Goal: Task Accomplishment & Management: Complete application form

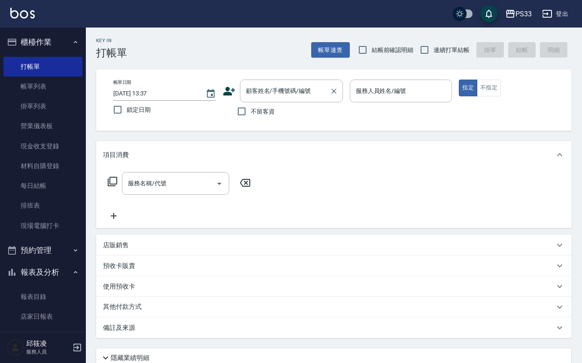
click at [260, 94] on input "顧客姓名/手機號碼/編號" at bounding box center [285, 90] width 82 height 15
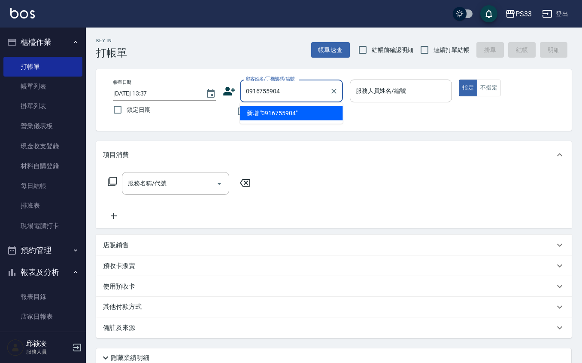
type input "0916755904"
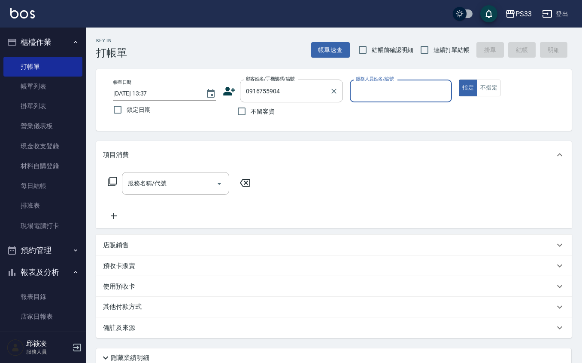
click at [459, 79] on button "指定" at bounding box center [468, 87] width 18 height 17
type button "true"
click at [232, 86] on icon at bounding box center [229, 91] width 13 height 13
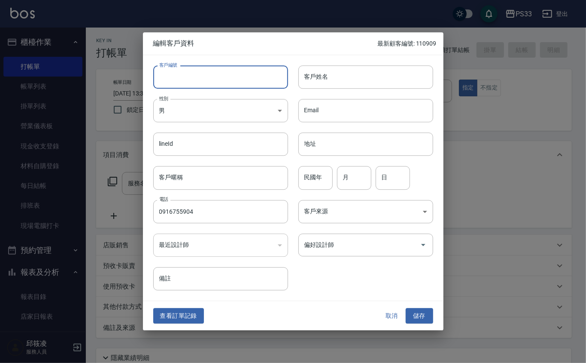
click at [243, 74] on input "客戶編號" at bounding box center [220, 76] width 135 height 23
type input "080417"
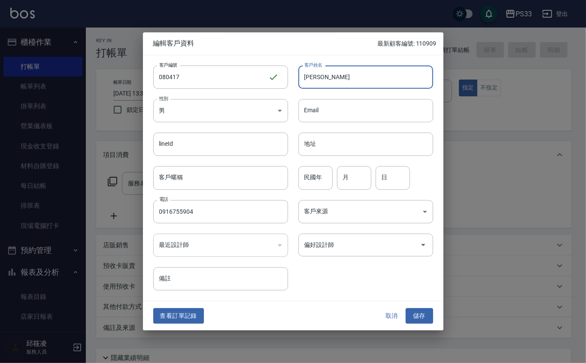
type input "[PERSON_NAME]"
type input "81"
type input "4"
type input "17"
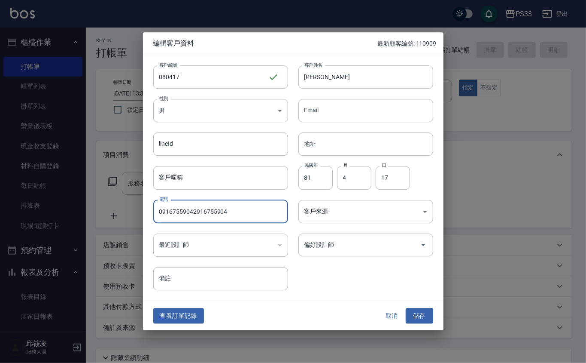
drag, startPoint x: 228, startPoint y: 211, endPoint x: 192, endPoint y: 217, distance: 35.7
click at [192, 217] on input "09167559042916755904" at bounding box center [220, 211] width 135 height 23
type input "0916755904"
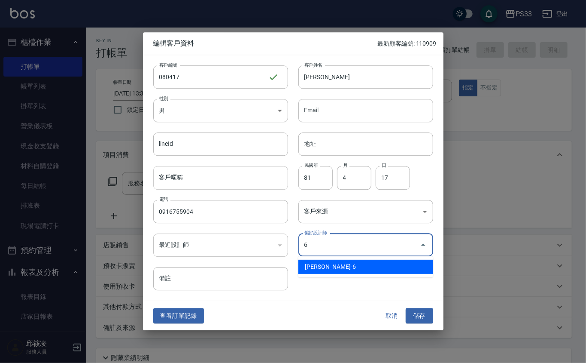
type input "黃育靜"
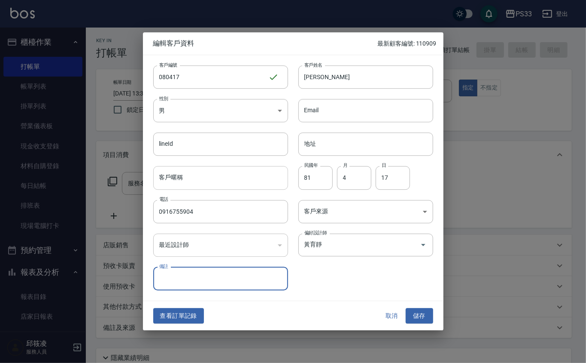
click at [406, 308] on button "儲存" at bounding box center [419, 316] width 27 height 16
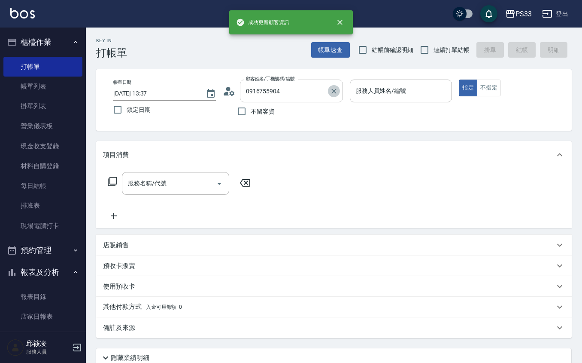
click at [336, 89] on icon "Clear" at bounding box center [334, 91] width 9 height 9
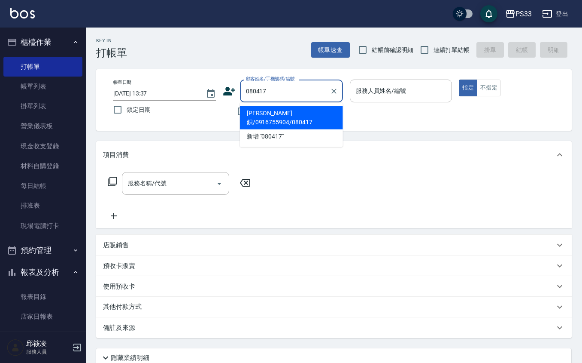
type input "[PERSON_NAME]鋇/0916755904/080417"
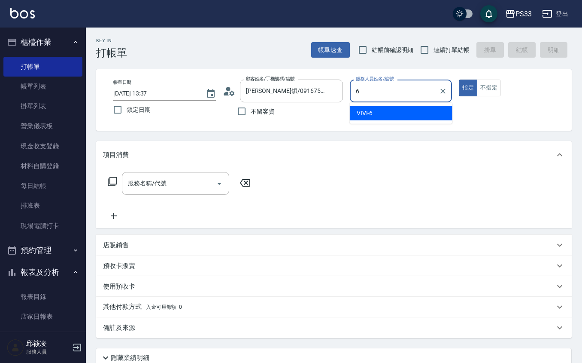
type input "VIVI-6"
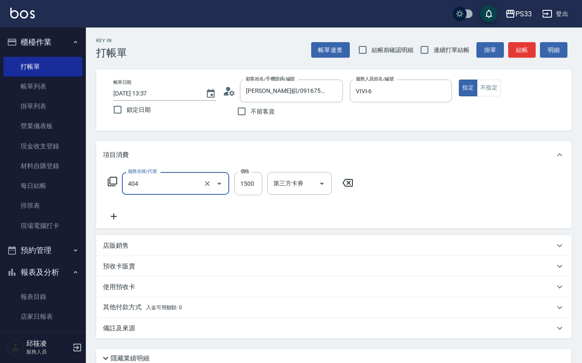
type input "設計染髮(404)"
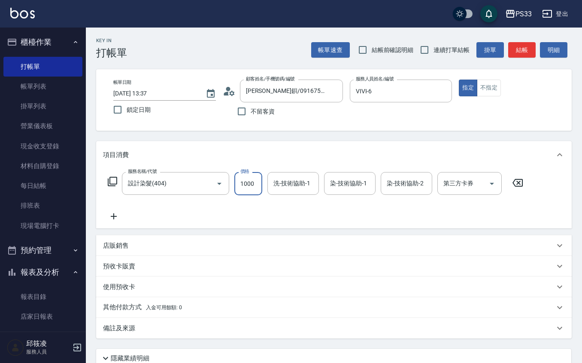
type input "1000"
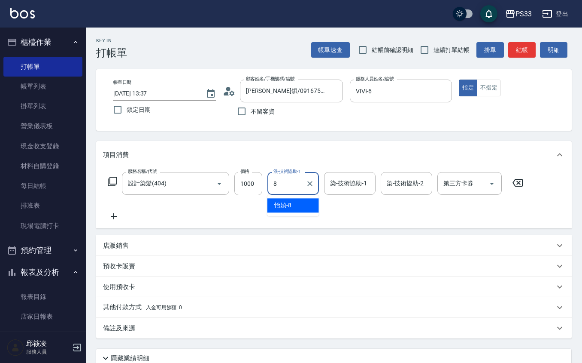
type input "怡媜-8"
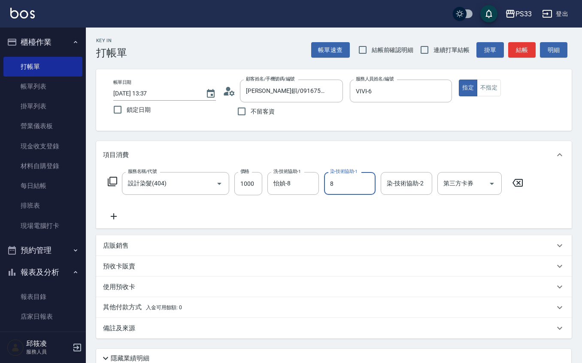
type input "怡媜-8"
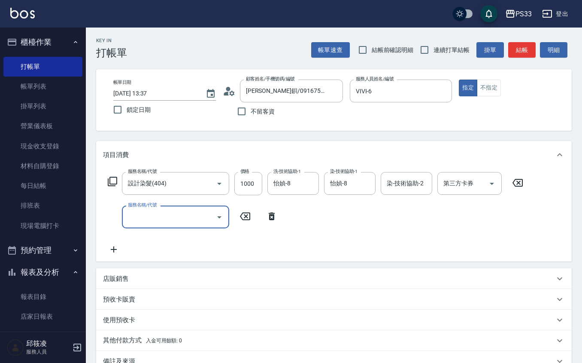
click at [172, 274] on div "店販銷售" at bounding box center [329, 278] width 452 height 9
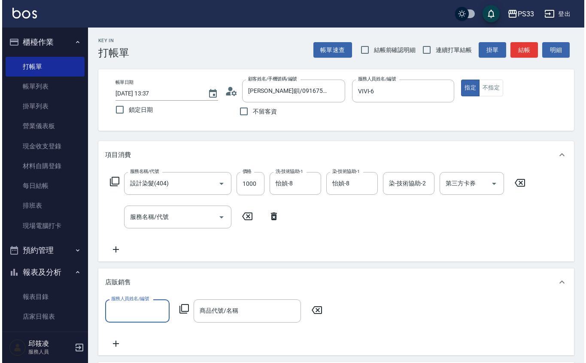
scroll to position [0, 0]
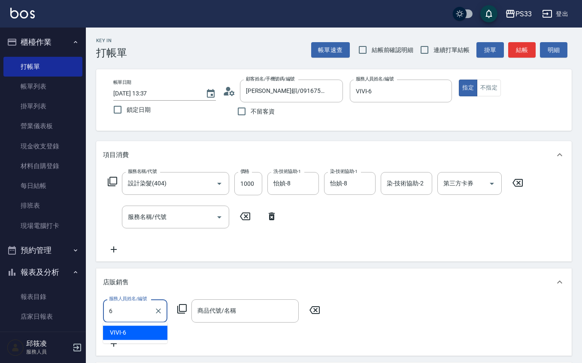
type input "VIVI-6"
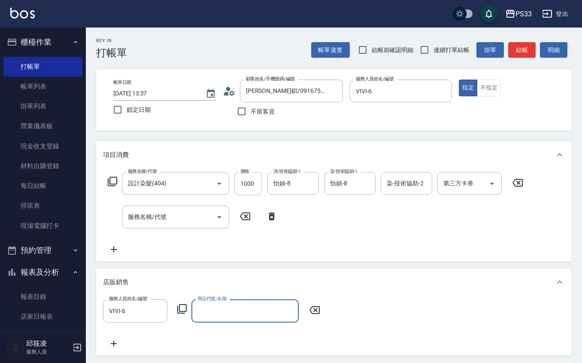
click at [174, 307] on div "服務人員姓名/編號 VIVI-6 服務人員姓名/編號 商品代號/名稱 商品代號/名稱" at bounding box center [214, 310] width 222 height 23
click at [180, 310] on icon at bounding box center [182, 308] width 10 height 10
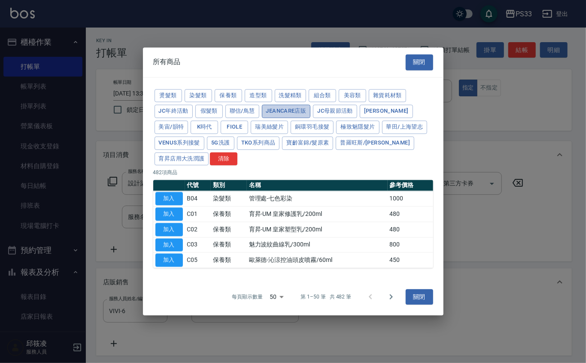
click at [292, 105] on button "JeanCare店販" at bounding box center [286, 111] width 49 height 13
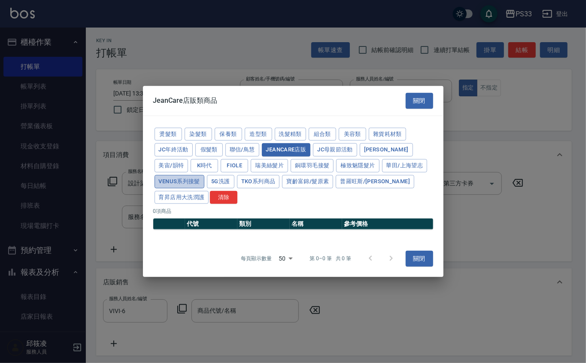
click at [179, 186] on button "Venus系列接髮" at bounding box center [180, 181] width 50 height 13
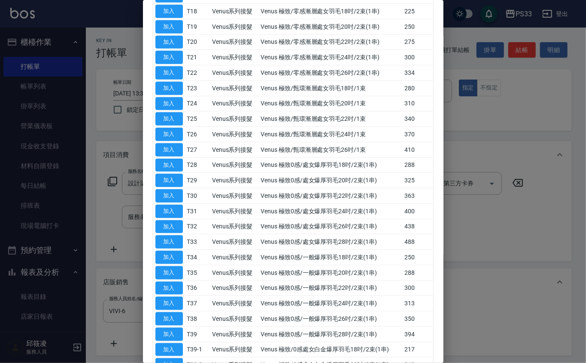
scroll to position [458, 0]
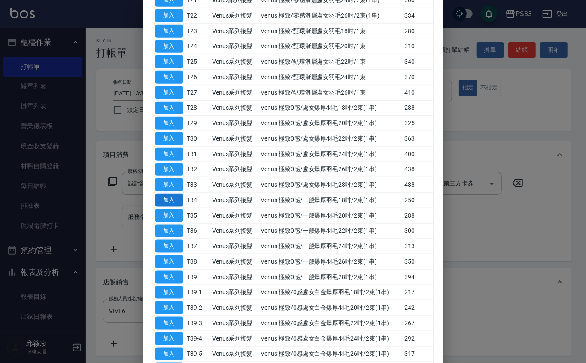
click at [168, 203] on button "加入" at bounding box center [168, 199] width 27 height 13
type input "Venus 極致0感/一般爆厚羽毛18吋/2束(1串)"
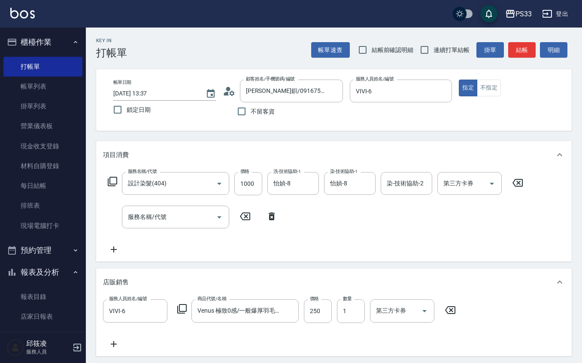
click at [113, 335] on div "服務人員姓名/編號 VIVI-6 服務人員姓名/編號 商品代號/名稱 Venus 極致0感/一般爆厚羽毛18吋/2束(1串) 商品代號/名稱 價格 250 價…" at bounding box center [334, 323] width 462 height 49
click at [109, 344] on icon at bounding box center [113, 343] width 21 height 10
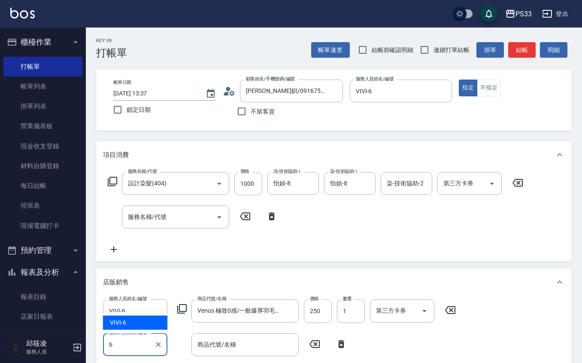
type input "VIVI-6"
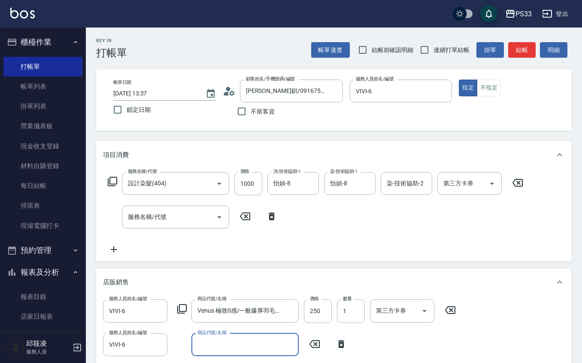
click at [216, 338] on input "商品代號/名稱" at bounding box center [245, 344] width 100 height 15
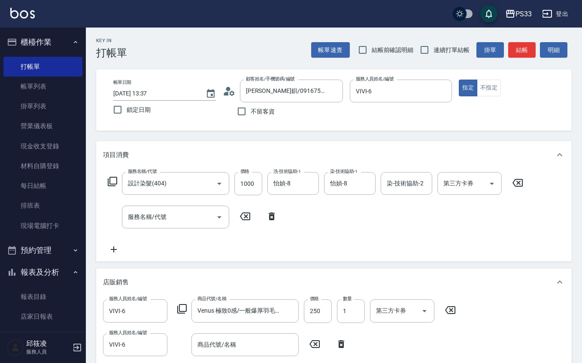
click at [183, 307] on icon at bounding box center [182, 308] width 10 height 10
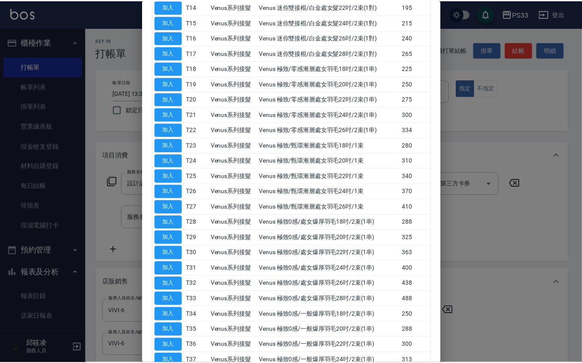
scroll to position [401, 0]
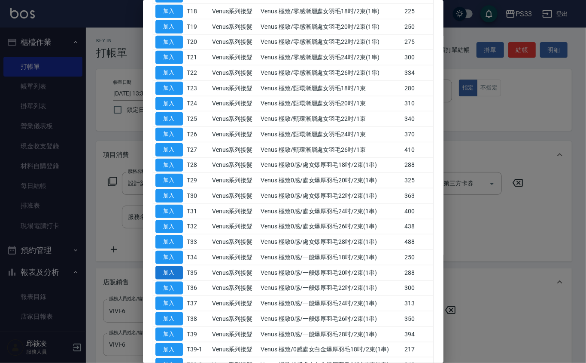
click at [169, 279] on button "加入" at bounding box center [168, 272] width 27 height 13
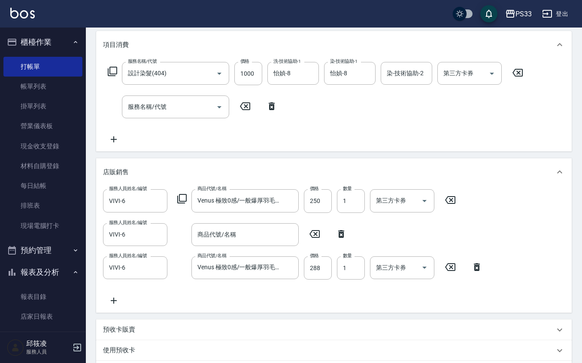
scroll to position [114, 0]
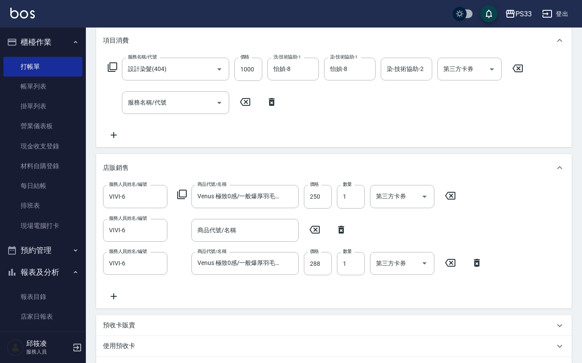
click at [339, 234] on icon at bounding box center [341, 229] width 21 height 10
type input "Venus 極致0感/一般爆厚羽毛20吋/2束(1串)"
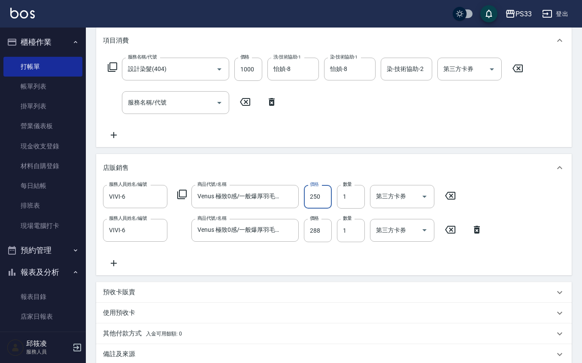
click at [320, 199] on input "250" at bounding box center [318, 196] width 28 height 23
type input "250"
click at [323, 240] on input "288" at bounding box center [318, 230] width 28 height 23
type input "250"
click at [351, 221] on input "1" at bounding box center [351, 230] width 28 height 23
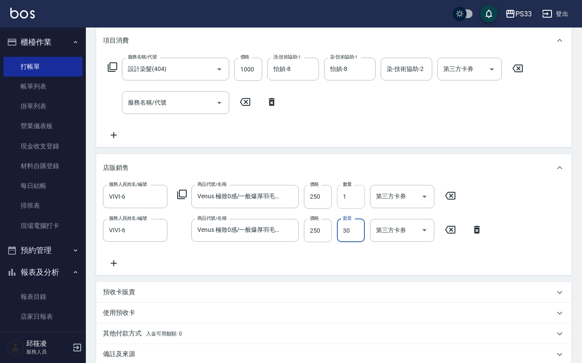
type input "30"
click at [351, 196] on input "1" at bounding box center [351, 196] width 28 height 23
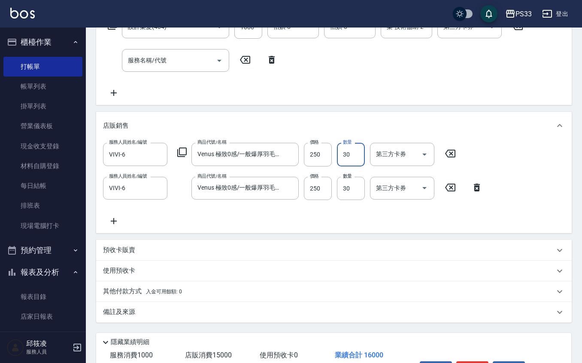
scroll to position [211, 0]
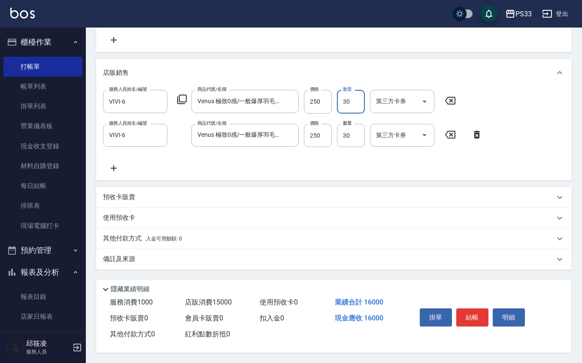
type input "30"
click at [503, 158] on div "服務人員姓名/編號 VIVI-6 服務人員姓名/編號 商品代號/名稱 Venus 極致0感/一般爆厚羽毛18吋/2束(1串) 商品代號/名稱 價格 250 價…" at bounding box center [334, 131] width 462 height 83
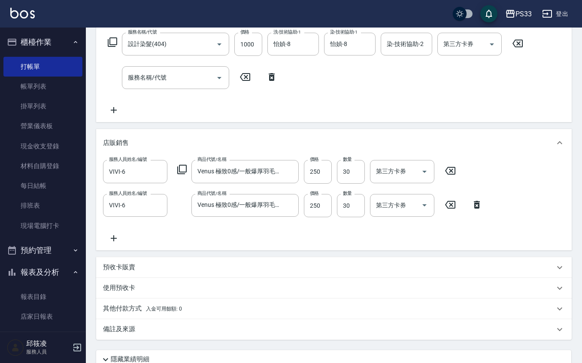
scroll to position [0, 0]
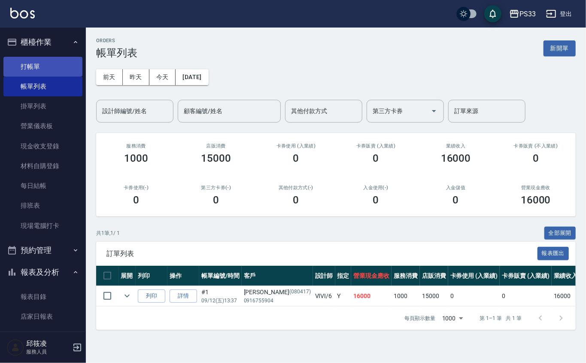
click at [47, 66] on link "打帳單" at bounding box center [42, 67] width 79 height 20
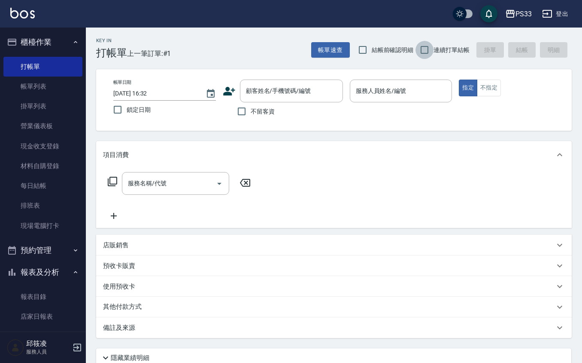
click at [425, 52] on input "連續打單結帳" at bounding box center [425, 50] width 18 height 18
checkbox input "true"
click at [231, 86] on icon at bounding box center [229, 91] width 13 height 13
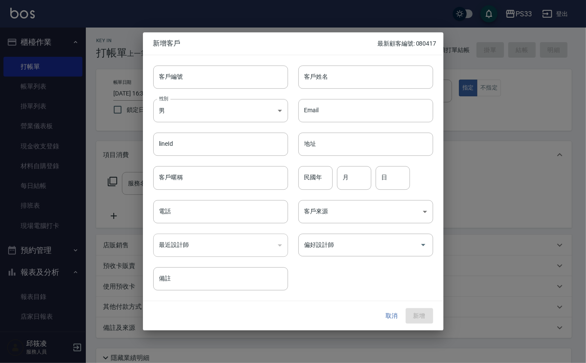
click at [227, 64] on div "客戶編號 客戶編號" at bounding box center [215, 72] width 145 height 34
click at [235, 85] on input "客戶編號" at bounding box center [220, 76] width 135 height 23
type input "210928"
type input "[PERSON_NAME]"
type input "91"
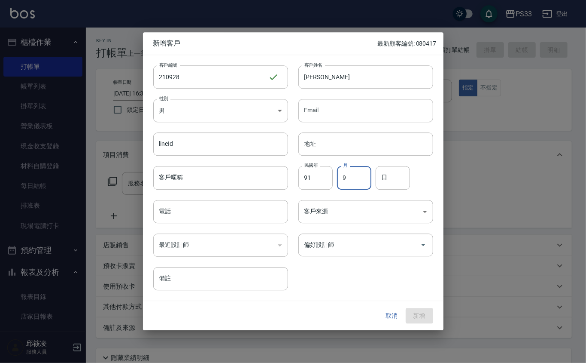
type input "9"
type input "28"
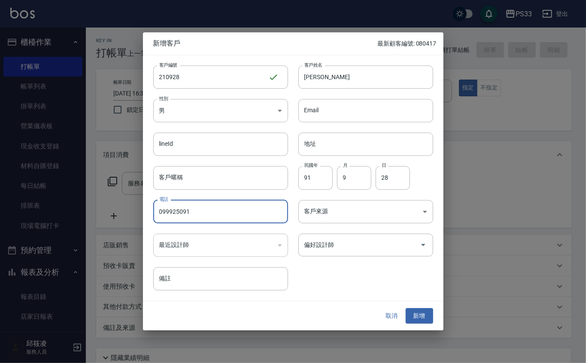
type input "099925091"
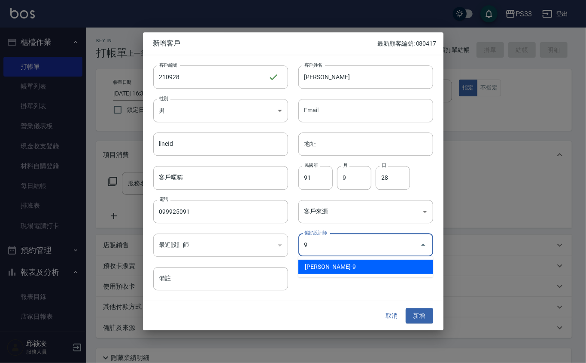
type input "許苡軒"
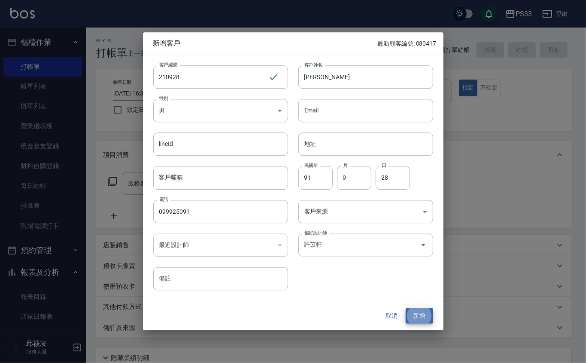
click at [406, 308] on button "新增" at bounding box center [419, 316] width 27 height 16
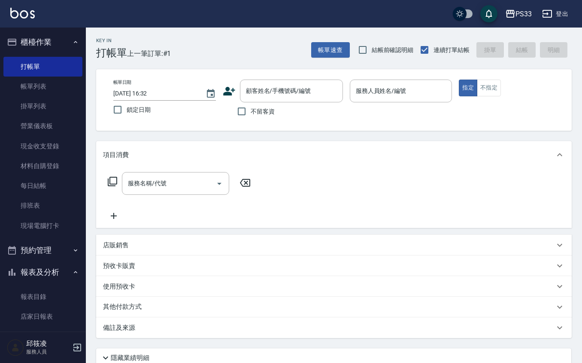
click at [224, 88] on icon at bounding box center [229, 91] width 13 height 13
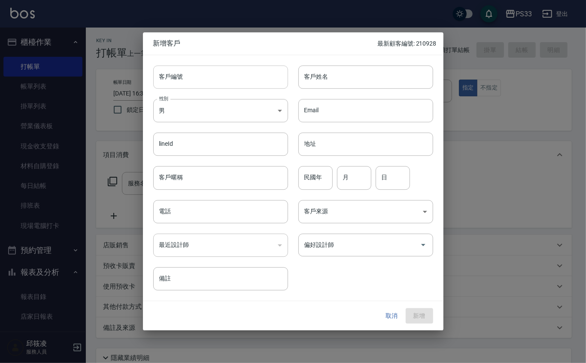
click at [224, 78] on input "客戶編號" at bounding box center [220, 76] width 135 height 23
type input "260921"
type input "[PERSON_NAME]"
type input "89"
type input "9"
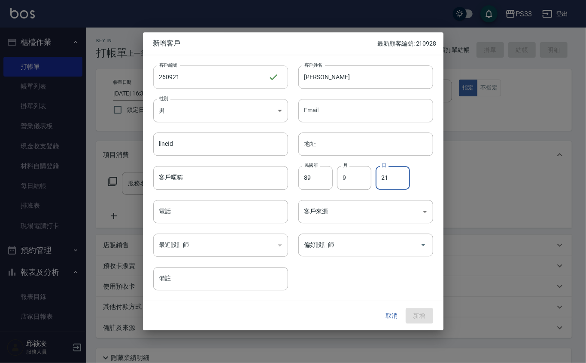
type input "21"
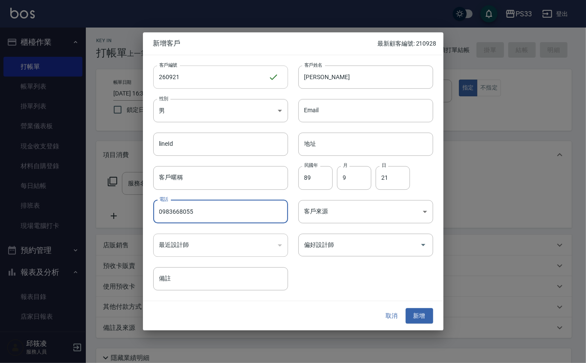
type input "0983668055"
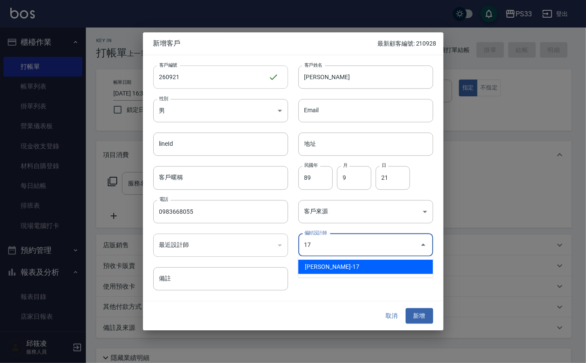
type input "張嘉珮"
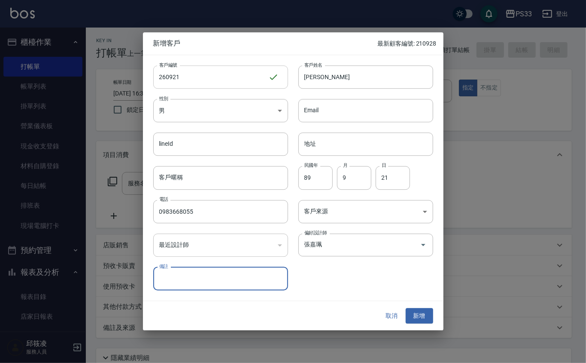
click at [406, 308] on button "新增" at bounding box center [419, 316] width 27 height 16
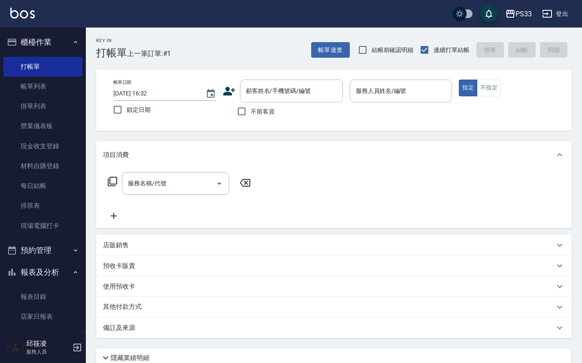
click at [228, 88] on icon at bounding box center [229, 91] width 12 height 9
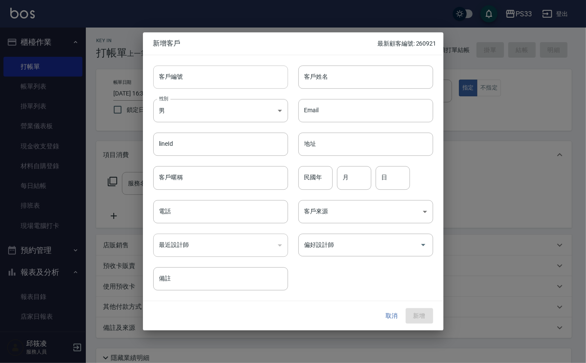
drag, startPoint x: 228, startPoint y: 88, endPoint x: 221, endPoint y: 76, distance: 14.3
click at [221, 76] on input "客戶編號" at bounding box center [220, 76] width 135 height 23
type input "040402"
type input "余興航"
type input "89"
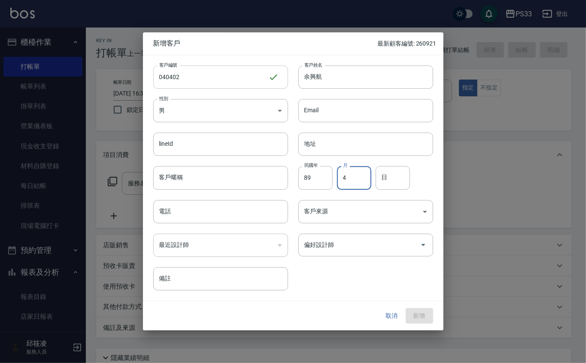
type input "4"
type input "2"
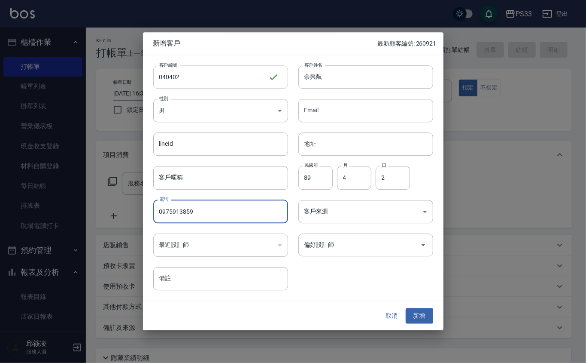
type input "0975913859"
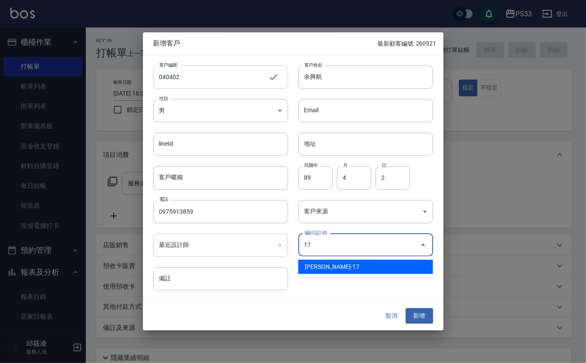
type input "張嘉珮"
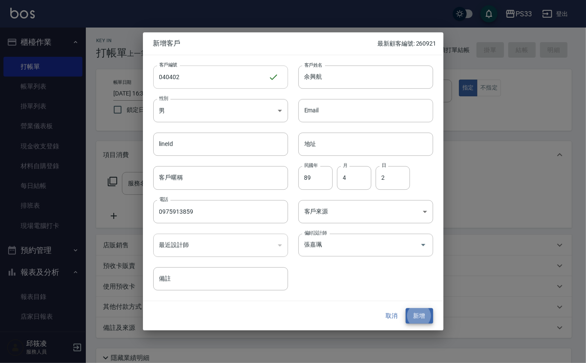
click at [406, 308] on button "新增" at bounding box center [419, 316] width 27 height 16
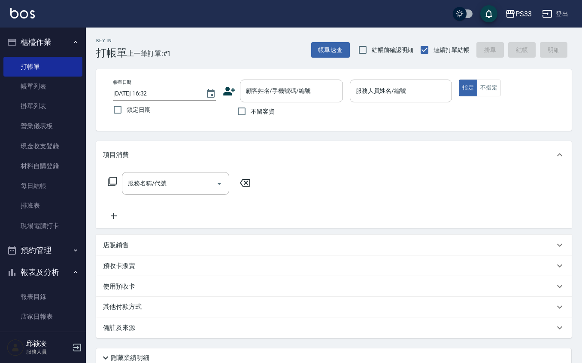
click at [225, 86] on icon at bounding box center [229, 91] width 13 height 13
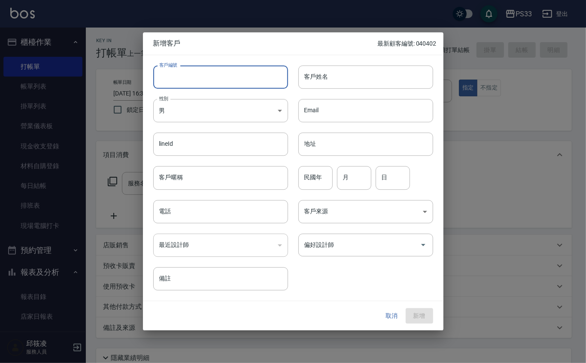
click at [226, 86] on input "客戶編號" at bounding box center [220, 76] width 135 height 23
type input "060105"
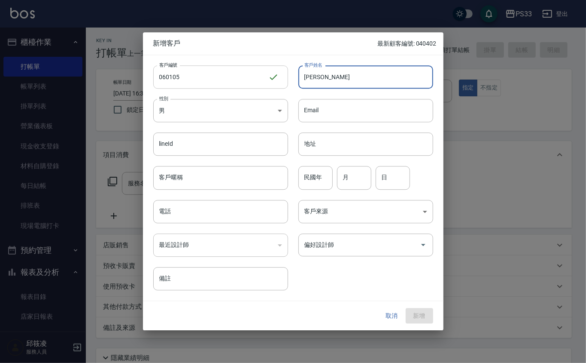
type input "[PERSON_NAME]"
type input "1"
type input "5"
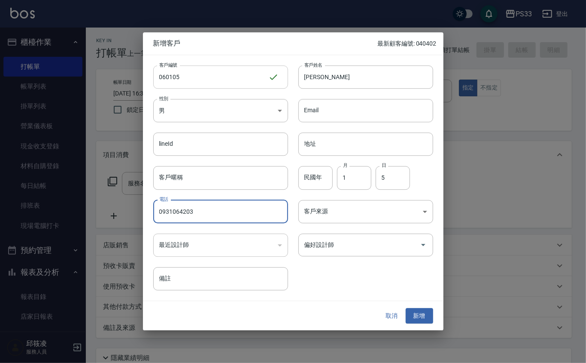
type input "0931064203"
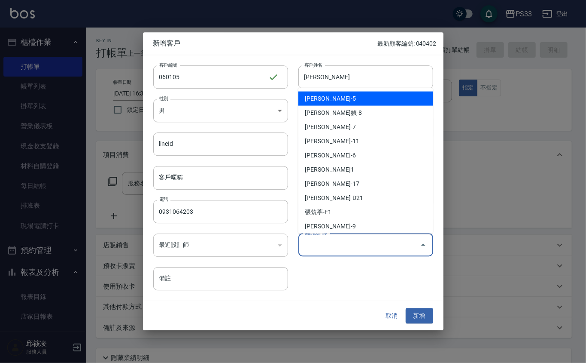
click at [380, 237] on input "偏好設計師" at bounding box center [359, 244] width 114 height 15
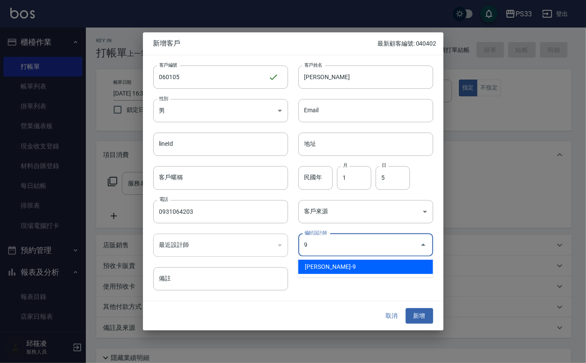
type input "許苡軒"
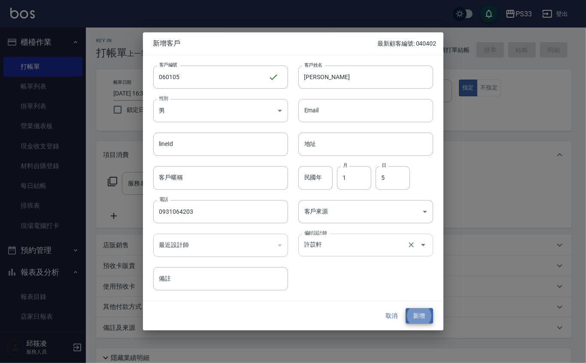
click at [406, 308] on button "新增" at bounding box center [419, 316] width 27 height 16
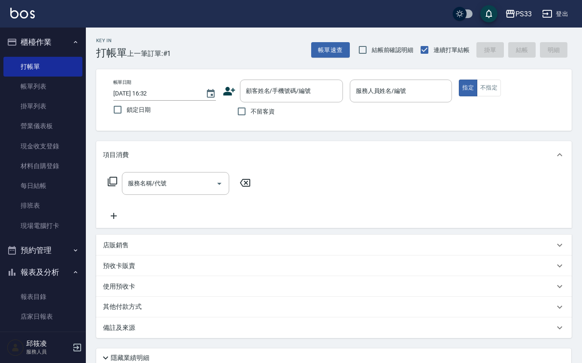
click at [228, 86] on icon at bounding box center [229, 91] width 13 height 13
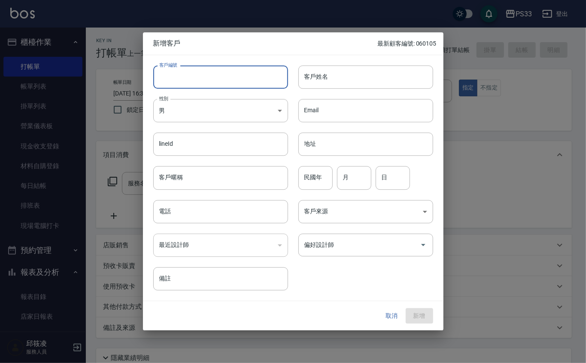
click at [228, 74] on input "客戶編號" at bounding box center [220, 76] width 135 height 23
type input "220830"
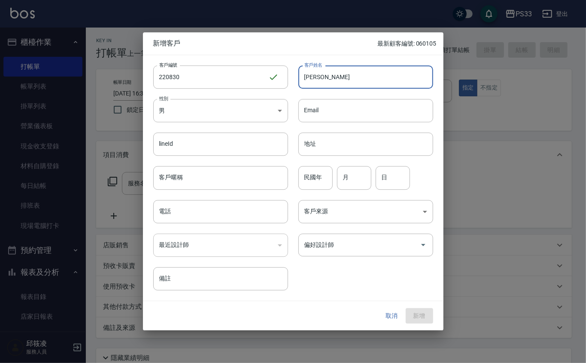
type input "[PERSON_NAME]"
type input "96"
type input "8"
type input "30"
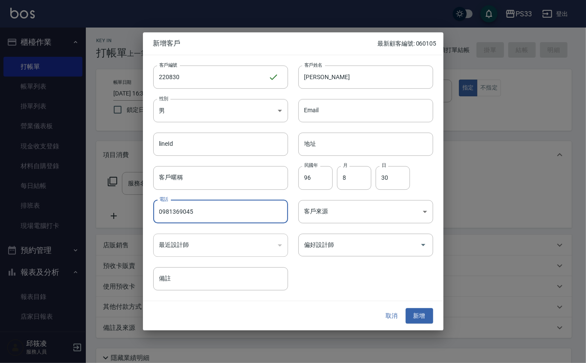
type input "0981369045"
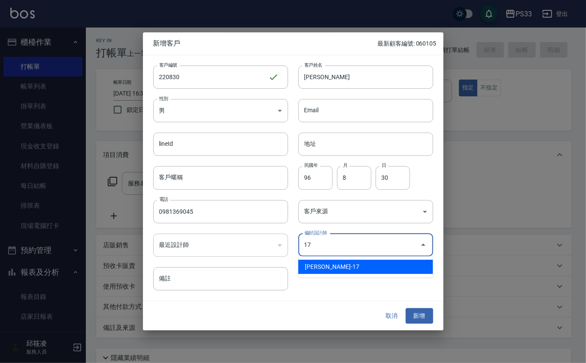
type input "張嘉珮"
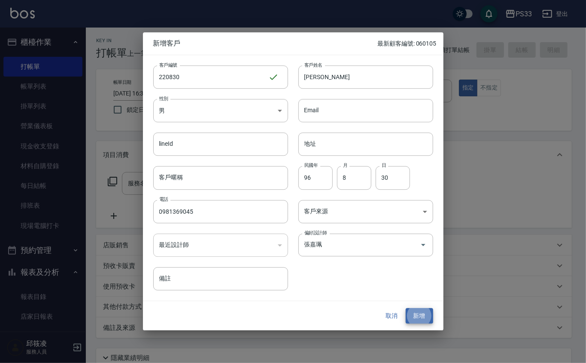
click at [406, 308] on button "新增" at bounding box center [419, 316] width 27 height 16
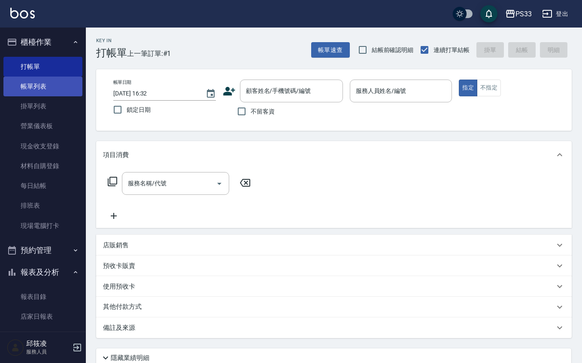
click at [13, 85] on link "帳單列表" at bounding box center [42, 86] width 79 height 20
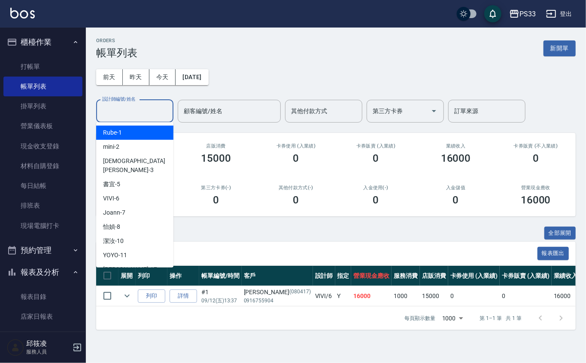
click at [131, 116] on input "設計師編號/姓名" at bounding box center [135, 111] width 70 height 15
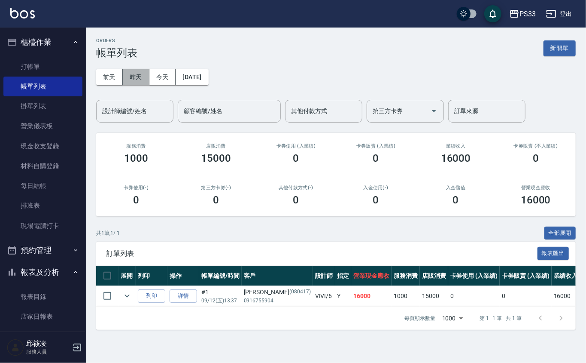
click at [129, 83] on button "昨天" at bounding box center [136, 77] width 27 height 16
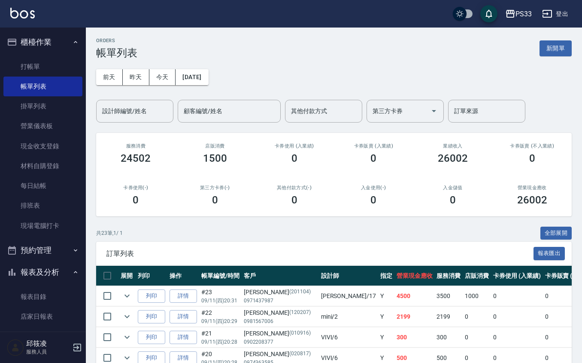
click at [24, 55] on ul "打帳單 帳單列表 掛單列表 營業儀表板 現金收支登錄 材料自購登錄 每日結帳 排班表 現場電腦打卡" at bounding box center [42, 146] width 79 height 186
click at [30, 61] on link "打帳單" at bounding box center [42, 67] width 79 height 20
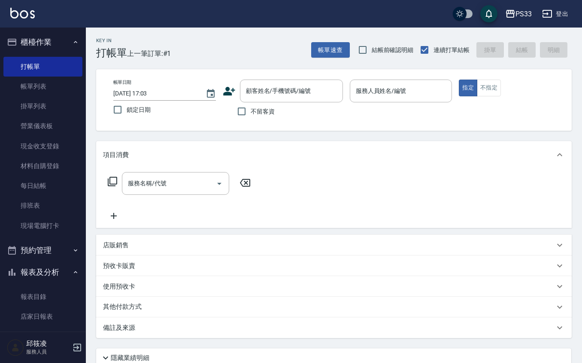
click at [228, 90] on icon at bounding box center [229, 91] width 12 height 9
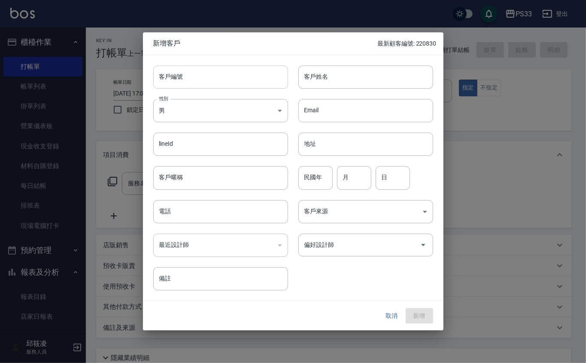
click at [243, 76] on input "客戶編號" at bounding box center [220, 76] width 135 height 23
type input "060220"
type input "[PERSON_NAME]"
type input "69"
type input "2"
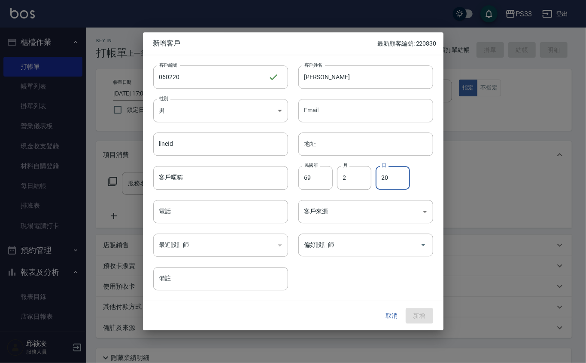
type input "20"
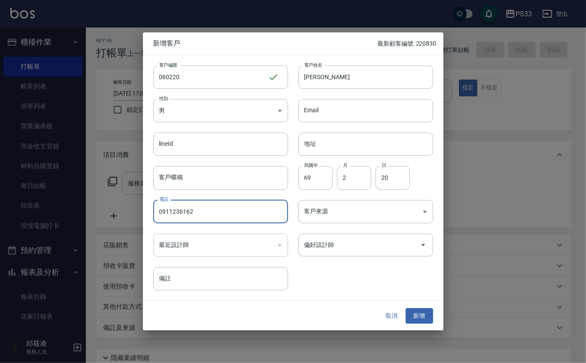
type input "0911236162"
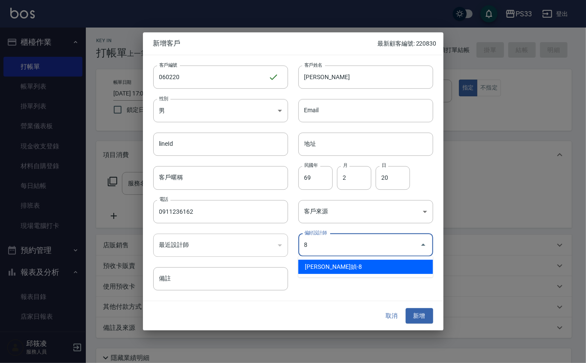
type input "[PERSON_NAME]媜"
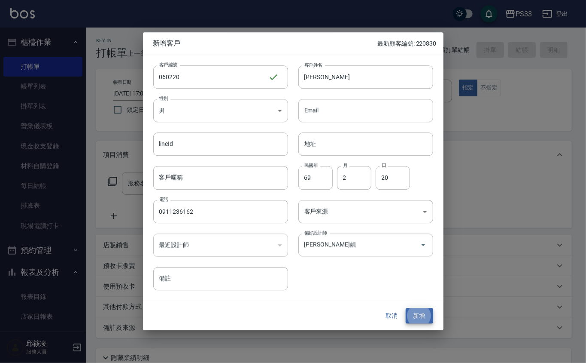
click at [406, 308] on button "新增" at bounding box center [419, 316] width 27 height 16
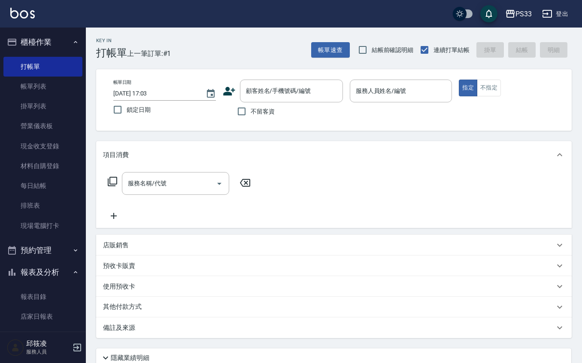
click at [228, 92] on icon at bounding box center [229, 91] width 12 height 9
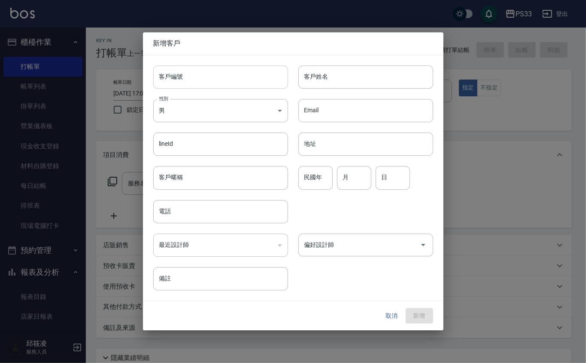
click at [227, 80] on input "客戶編號" at bounding box center [220, 76] width 135 height 23
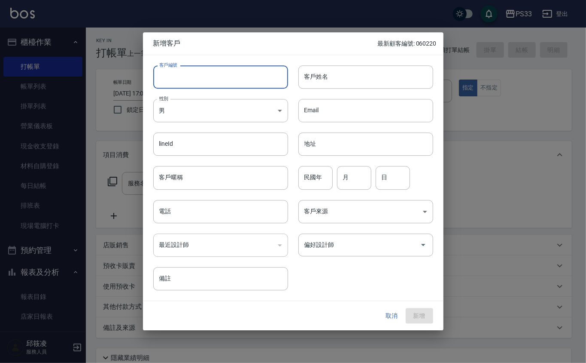
type input "0"
type input "220928"
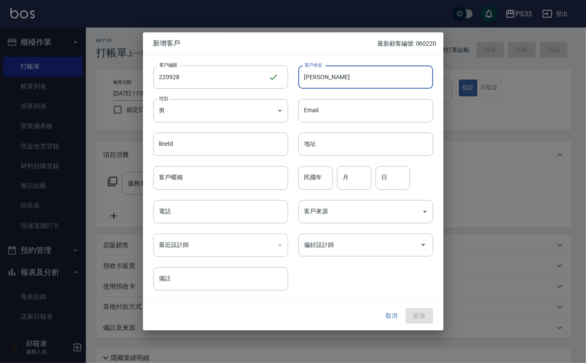
type input "[PERSON_NAME]"
type input "93"
type input "9"
type input "28"
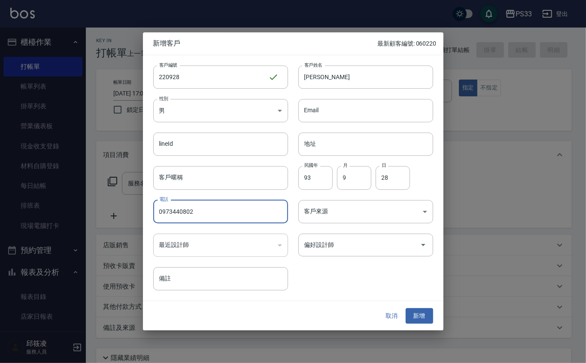
type input "0973440802"
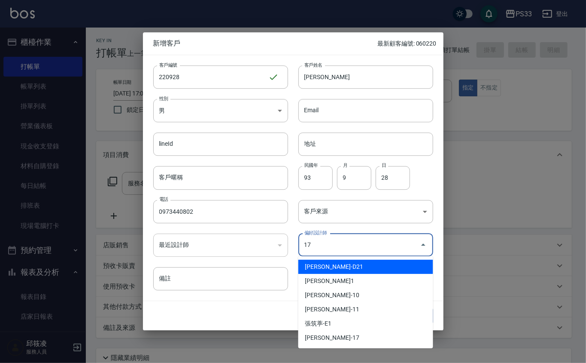
type input "張嘉珮"
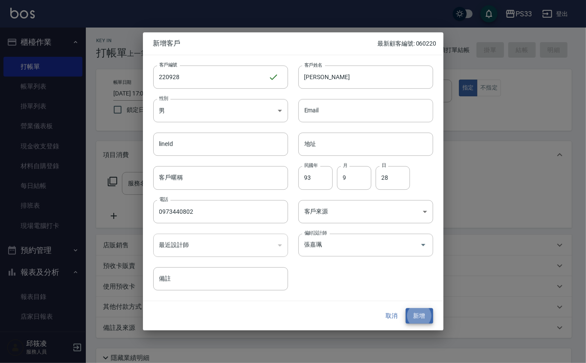
click at [406, 308] on button "新增" at bounding box center [419, 316] width 27 height 16
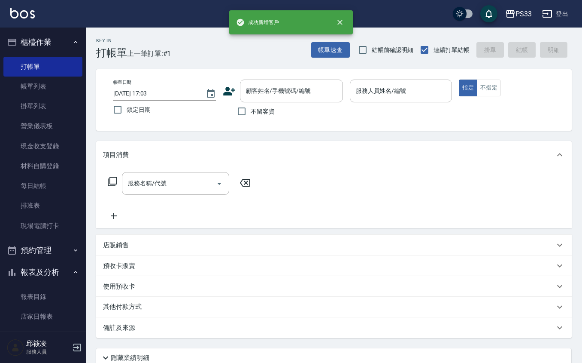
click at [225, 87] on icon at bounding box center [229, 91] width 13 height 13
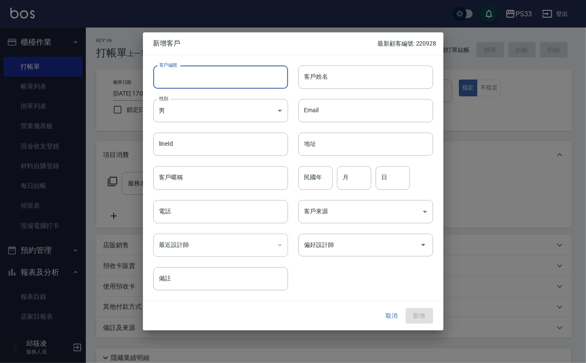
click at [226, 81] on input "客戶編號" at bounding box center [220, 76] width 135 height 23
type input "230928"
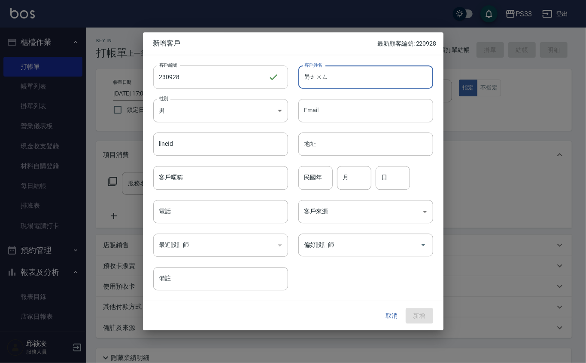
type input "另"
type input "x"
type input "[PERSON_NAME]"
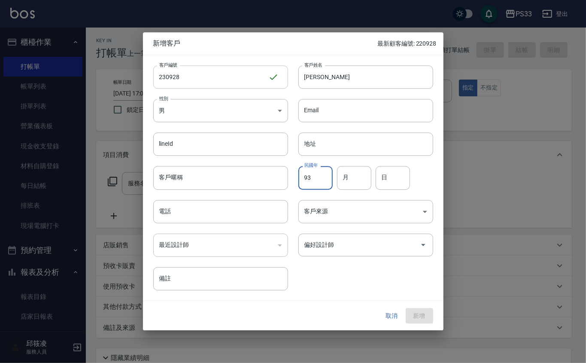
type input "93"
type input "9"
type input "28"
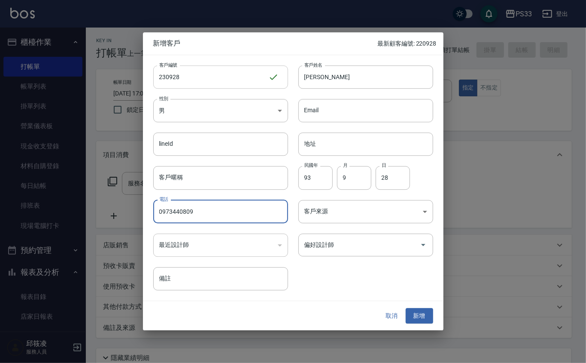
type input "0973440809"
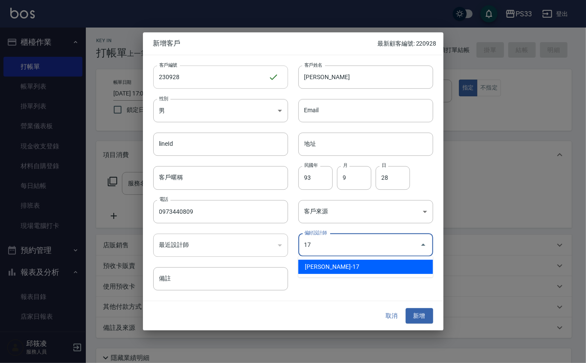
type input "張嘉珮"
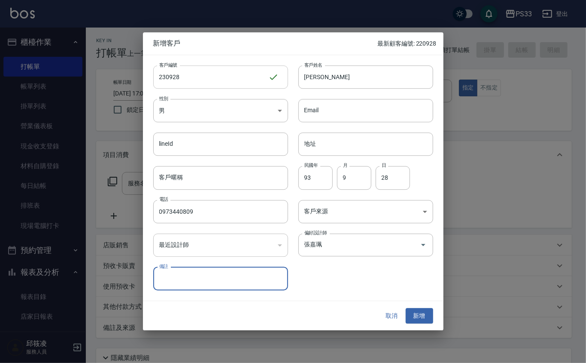
click at [406, 308] on button "新增" at bounding box center [419, 316] width 27 height 16
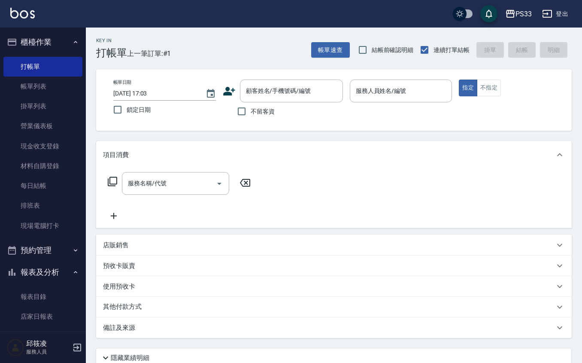
click at [228, 95] on icon at bounding box center [229, 91] width 12 height 9
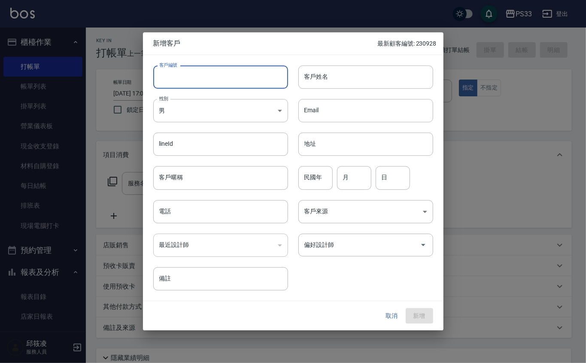
click at [222, 82] on input "客戶編號" at bounding box center [220, 76] width 135 height 23
type input "100313"
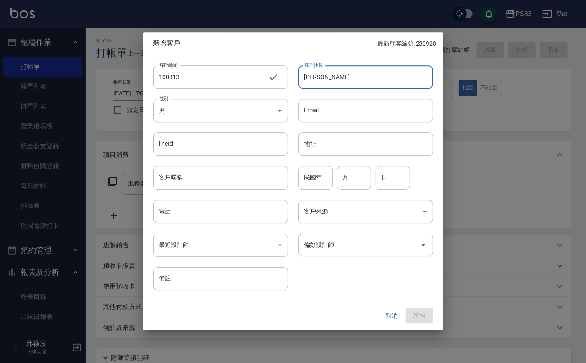
type input "[PERSON_NAME]"
type input "80"
type input "3"
type input "13"
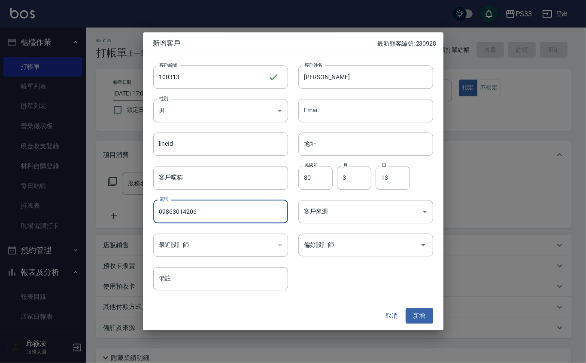
type input "09863014206"
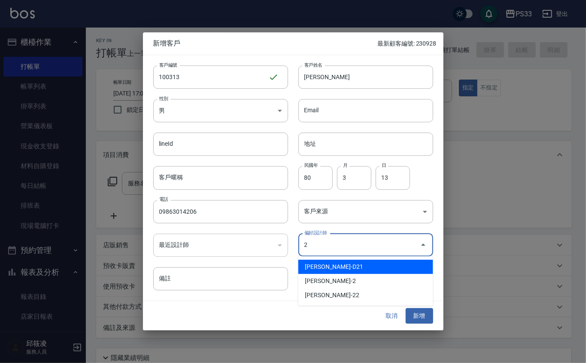
type input "[PERSON_NAME]"
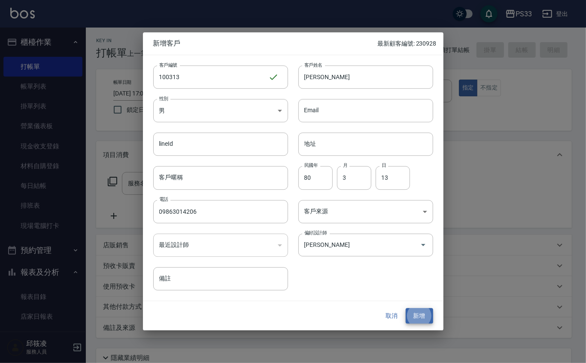
click at [406, 308] on button "新增" at bounding box center [419, 316] width 27 height 16
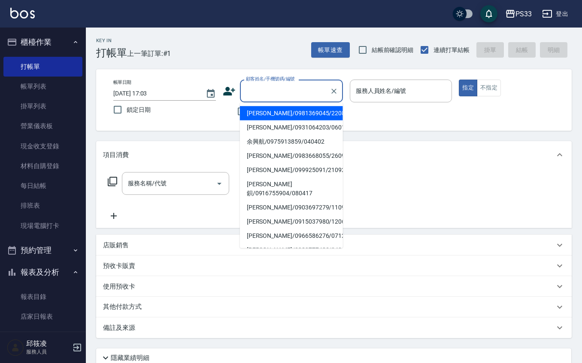
click at [308, 83] on input "顧客姓名/手機號碼/編號" at bounding box center [285, 90] width 82 height 15
click at [27, 78] on link "帳單列表" at bounding box center [42, 86] width 79 height 20
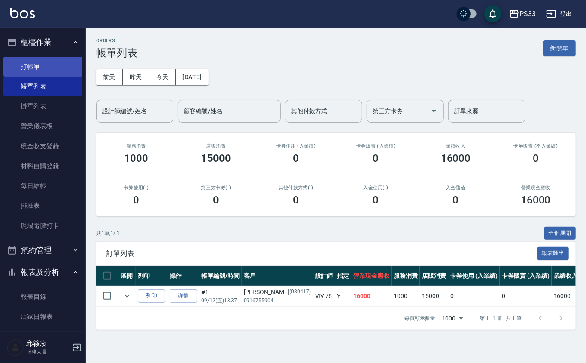
click at [64, 61] on link "打帳單" at bounding box center [42, 67] width 79 height 20
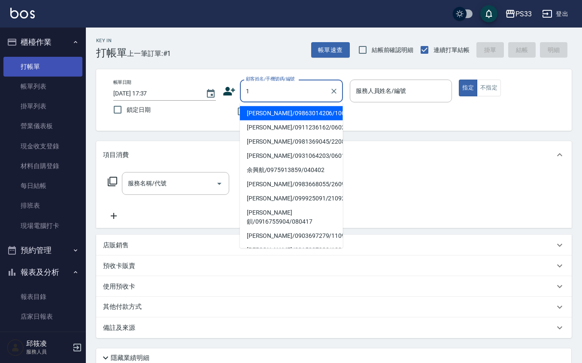
type input "[PERSON_NAME]/09863014206/100313"
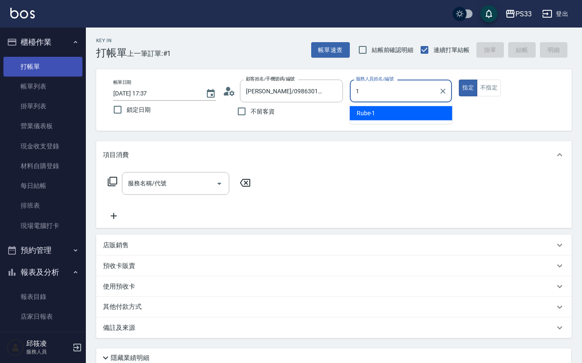
type input "Rube-1"
type button "true"
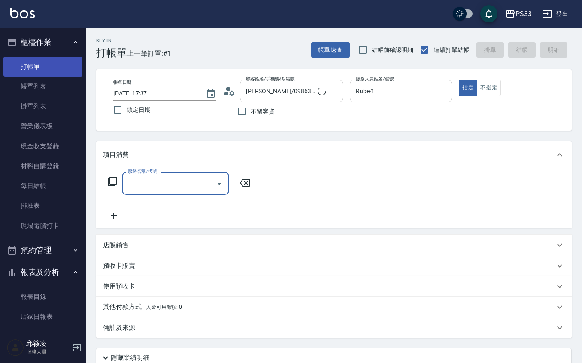
type input "2"
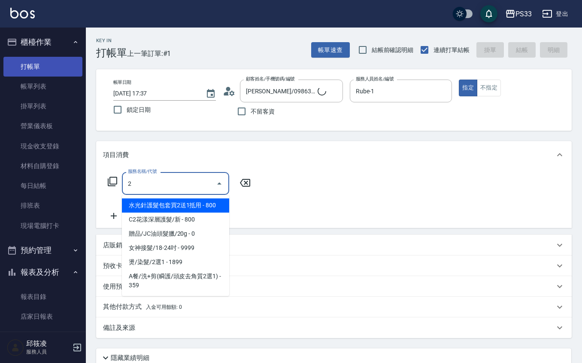
type input "Ruby/0912271117/1"
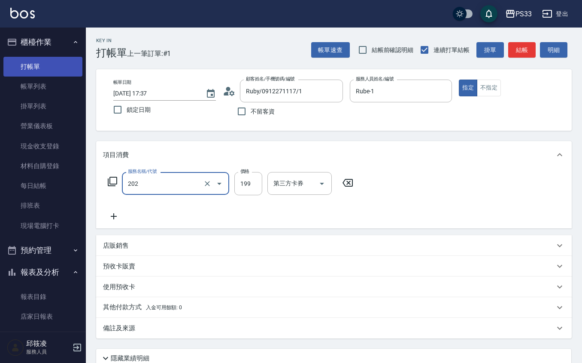
type input "不指定單剪(202)"
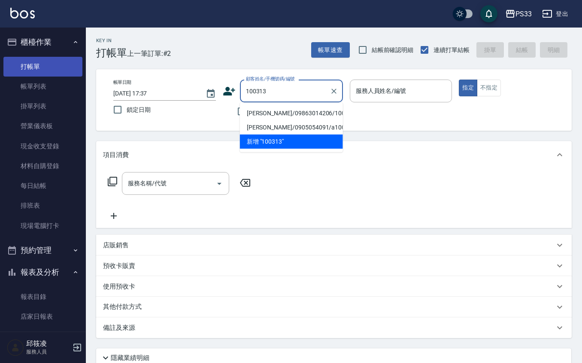
type input "[PERSON_NAME]/09863014206/100313"
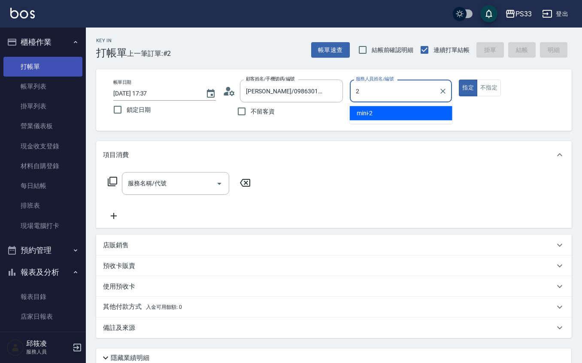
type input "mini-2"
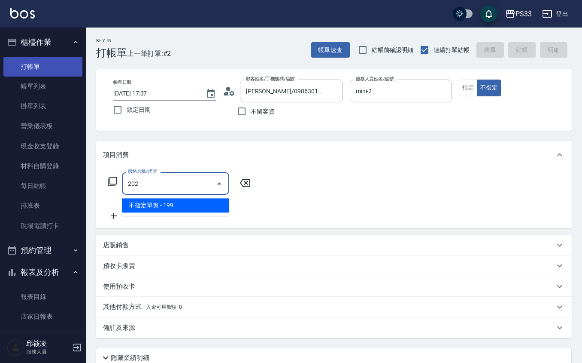
type input "不指定單剪(202)"
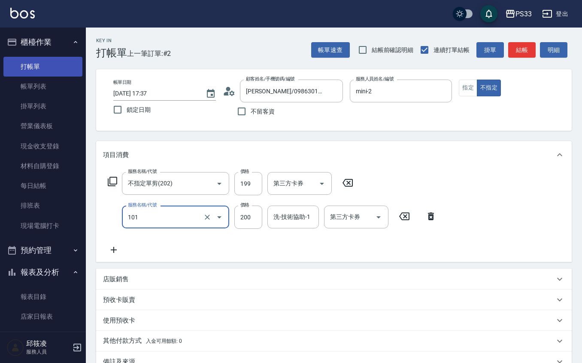
type input "洗髮(101)"
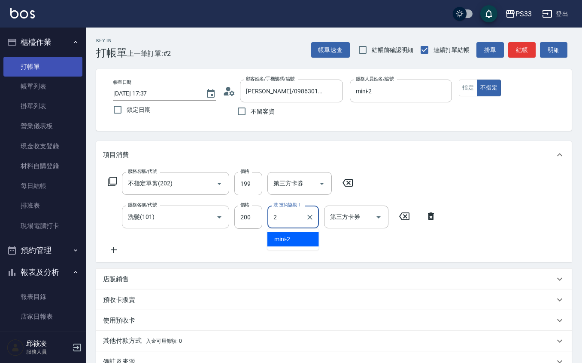
type input "mini-2"
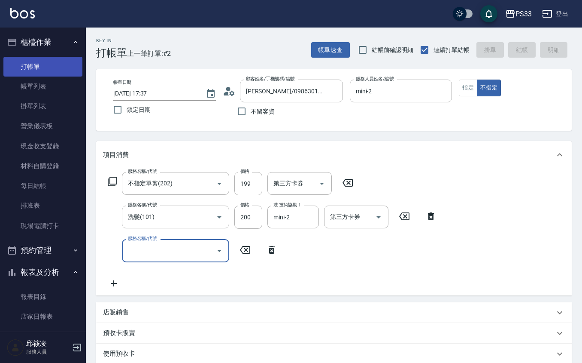
type input "[DATE] 17:38"
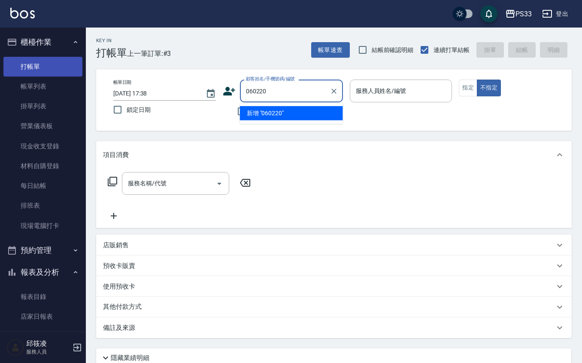
type input "060220"
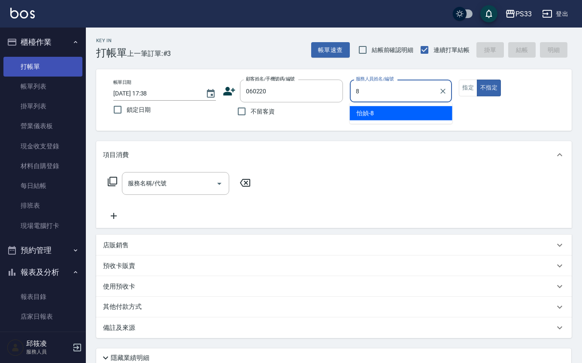
type input "怡媜-8"
type button "false"
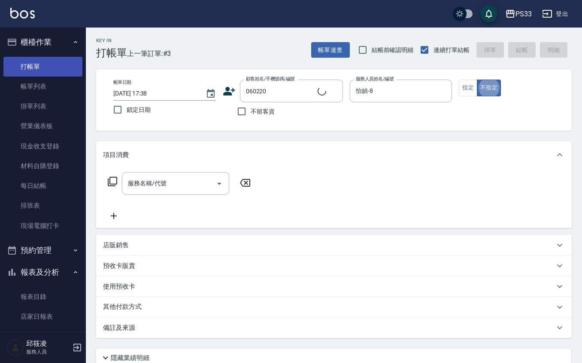
type input "[PERSON_NAME]/0911236162/060220"
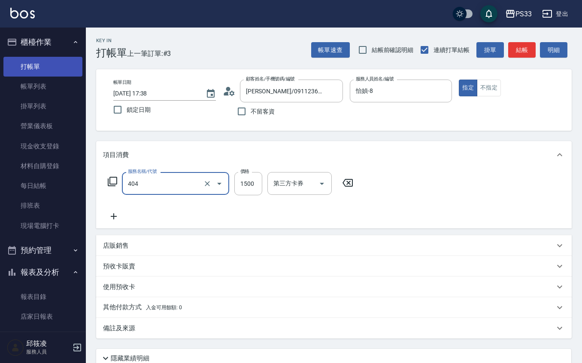
type input "設計染髮(404)"
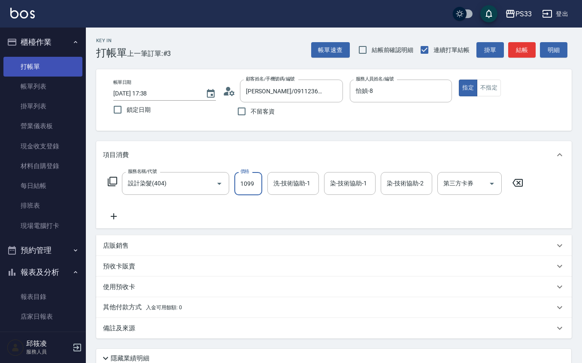
type input "1099"
type input "怡媜-8"
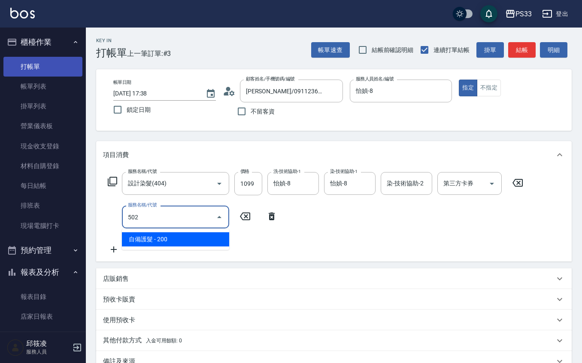
type input "自備護髮(502)"
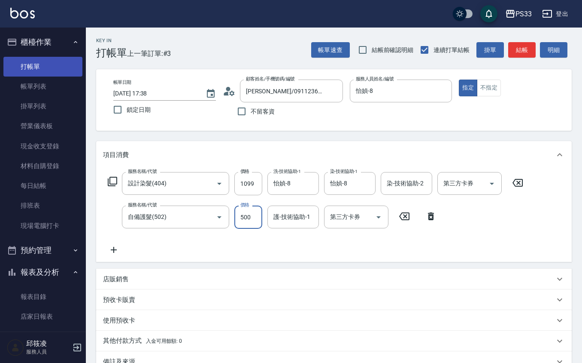
type input "500"
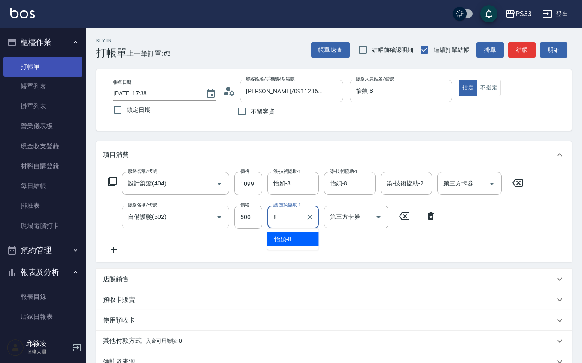
type input "怡媜-8"
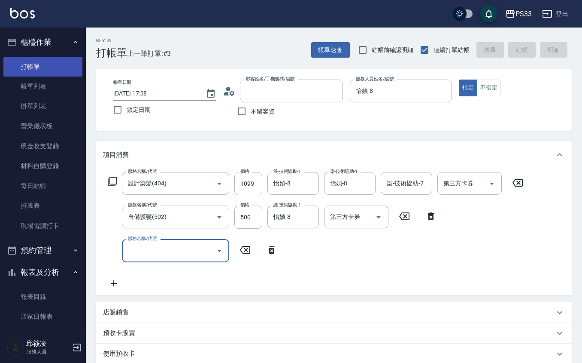
type input "[DATE] 17:39"
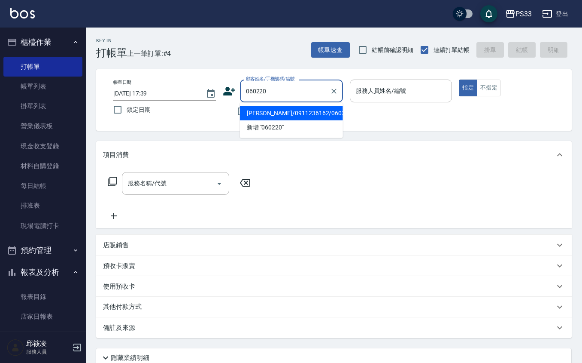
type input "[PERSON_NAME]/0911236162/060220"
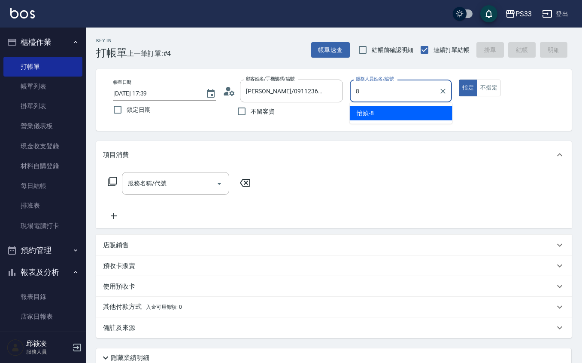
type input "怡媜-8"
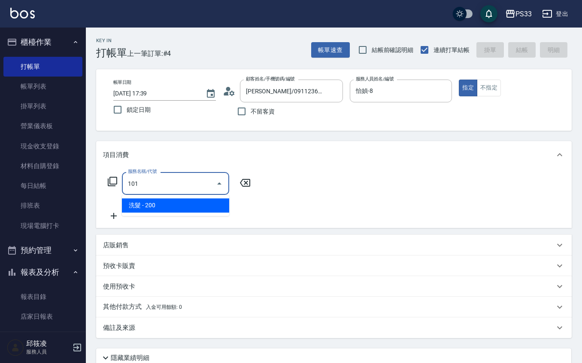
type input "洗髮(101)"
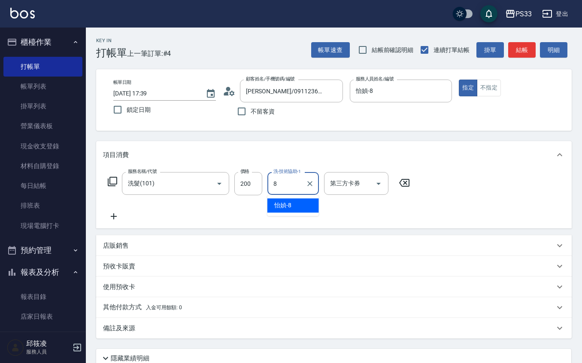
type input "怡媜-8"
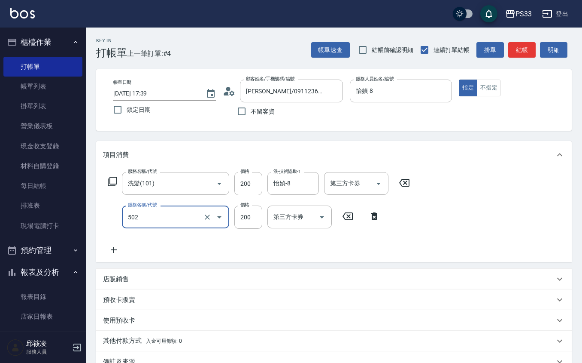
type input "自備護髮(502)"
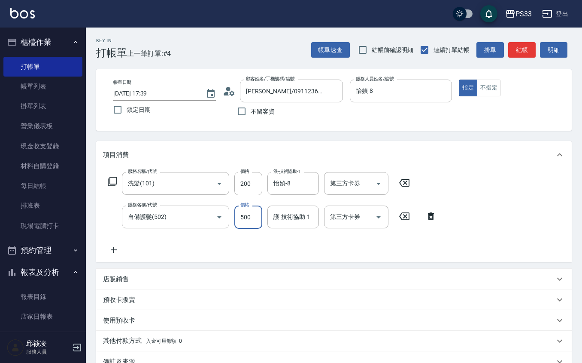
type input "500"
type input "6"
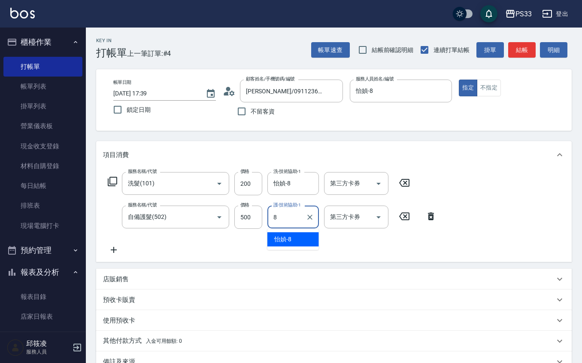
type input "怡媜-8"
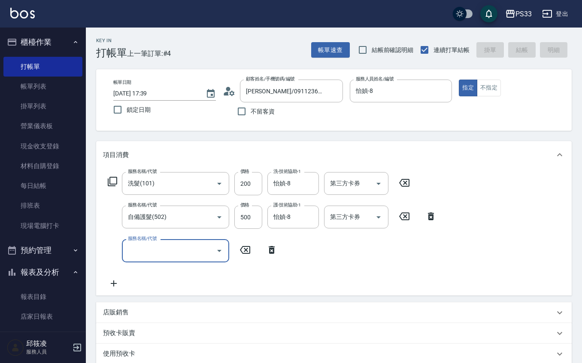
type input "[DATE] 17:40"
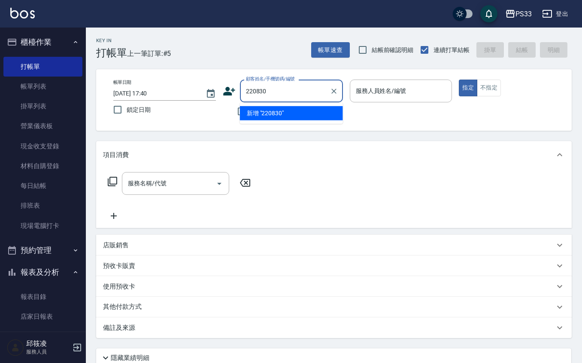
type input "220830"
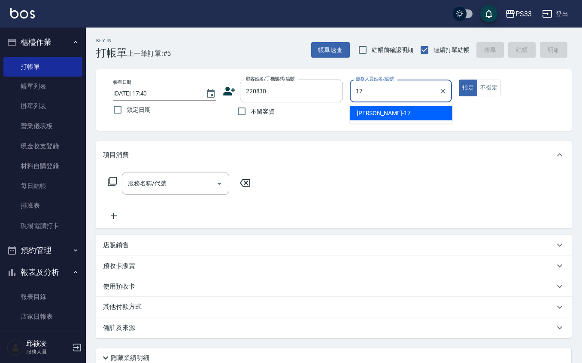
type input "[PERSON_NAME]-17"
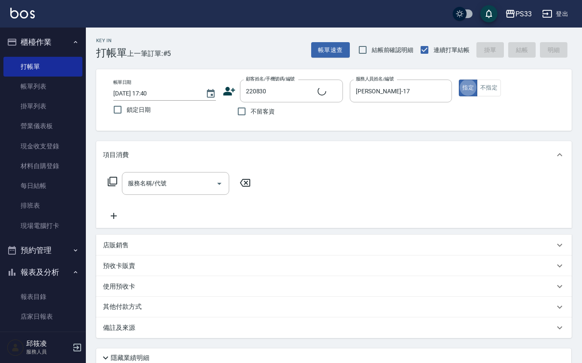
type input "[PERSON_NAME]/0981369045/220830"
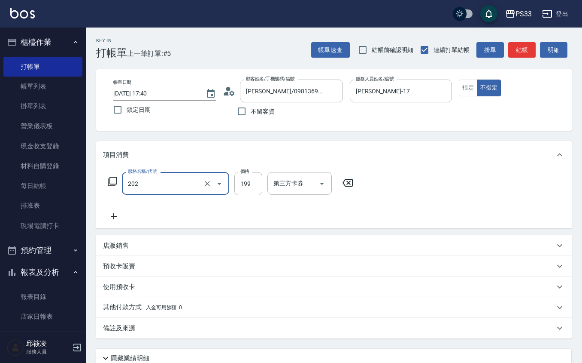
type input "不指定單剪(202)"
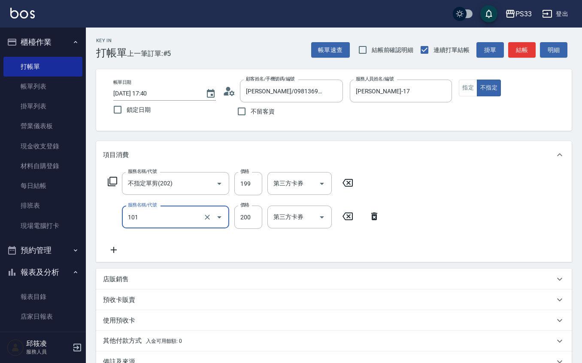
type input "洗髮(101)"
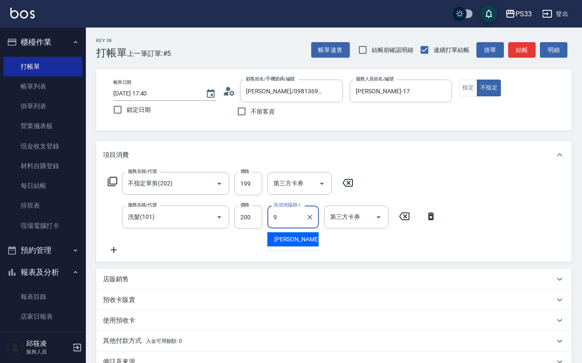
type input "苡軒-9"
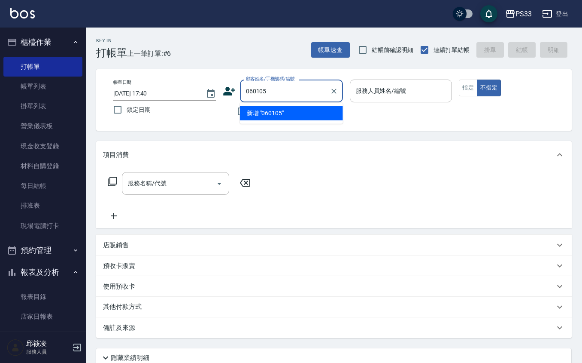
type input "060105"
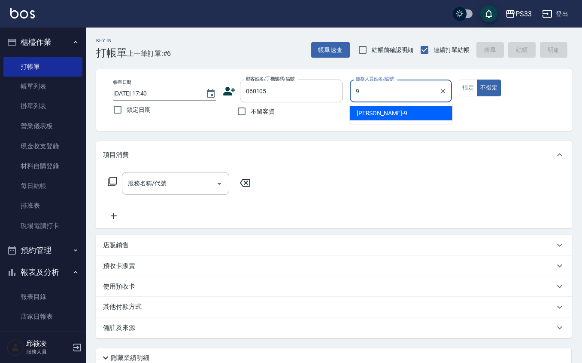
type input "苡軒-9"
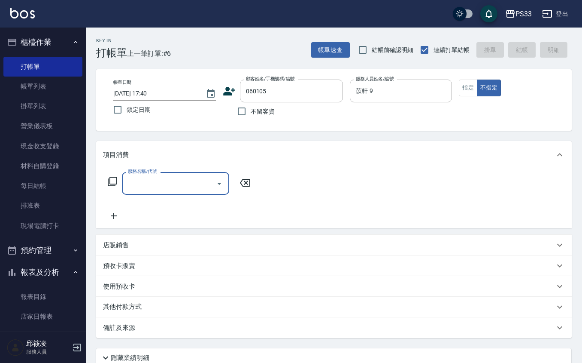
type input "[PERSON_NAME]/0931064203/060105"
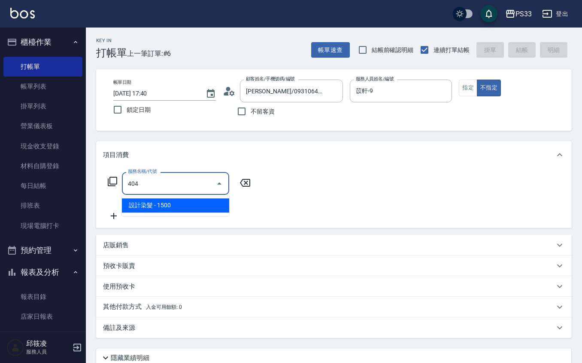
type input "設計染髮(404)"
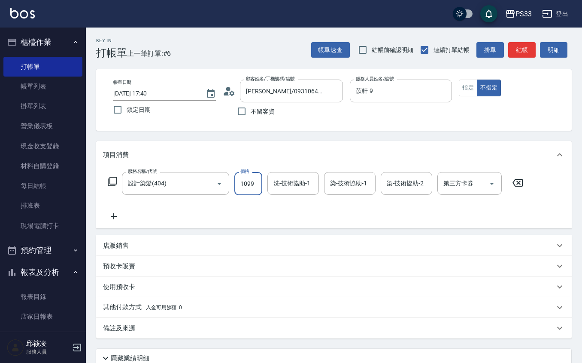
type input "1099"
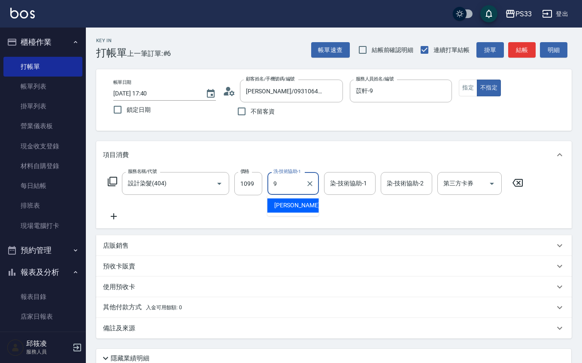
type input "苡軒-9"
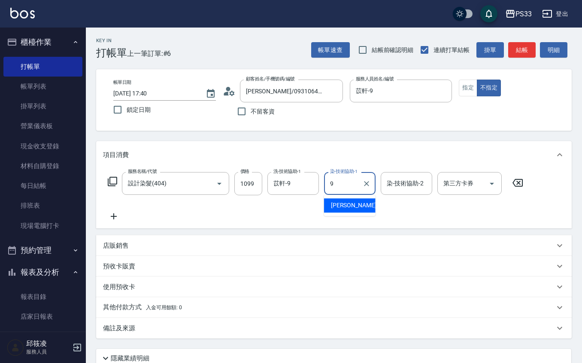
type input "苡軒-9"
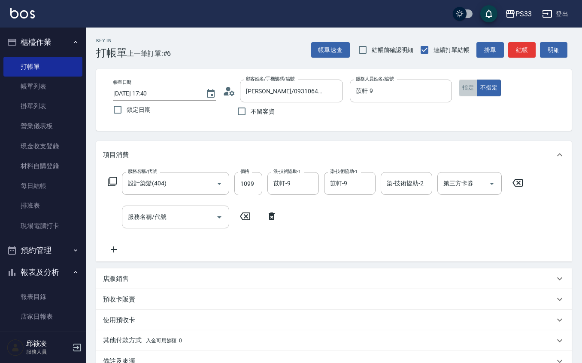
click at [464, 95] on button "指定" at bounding box center [468, 87] width 18 height 17
click at [169, 214] on input "服務名稱/代號" at bounding box center [169, 216] width 87 height 15
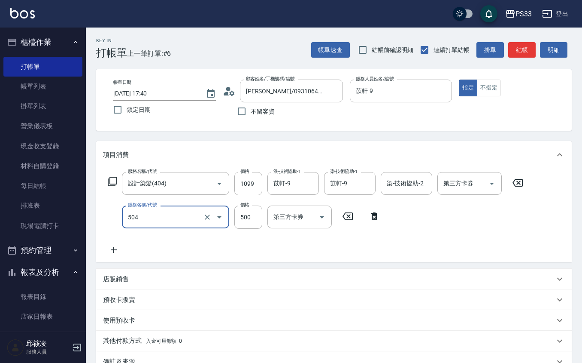
type input "順子護髮(504)"
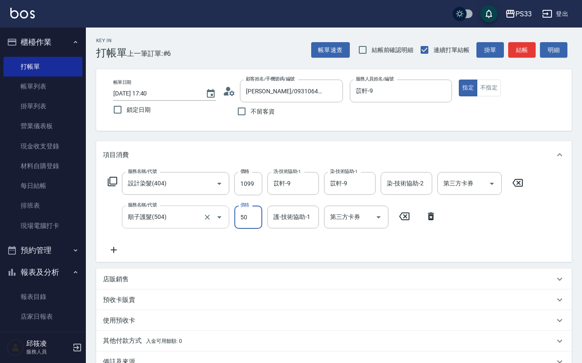
type input "500"
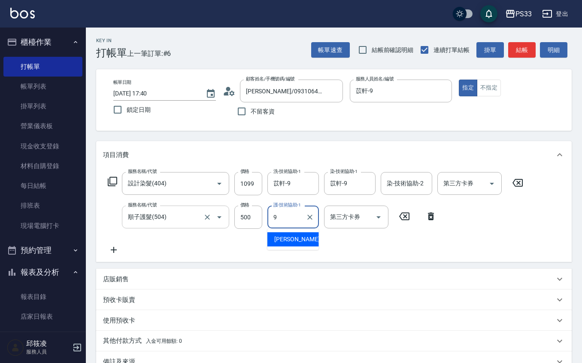
type input "苡軒-9"
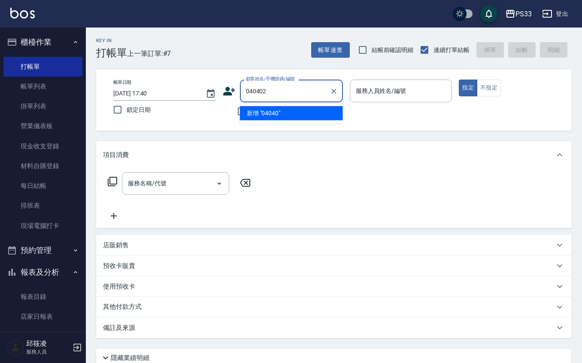
type input "040402"
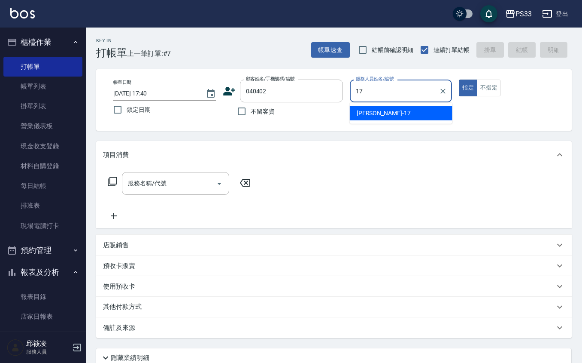
type input "[PERSON_NAME]-17"
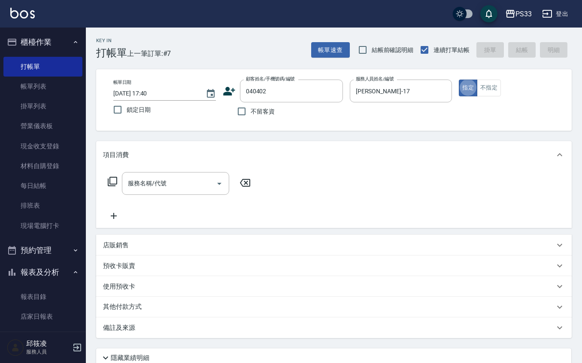
type input "余興航/0975913859/040402"
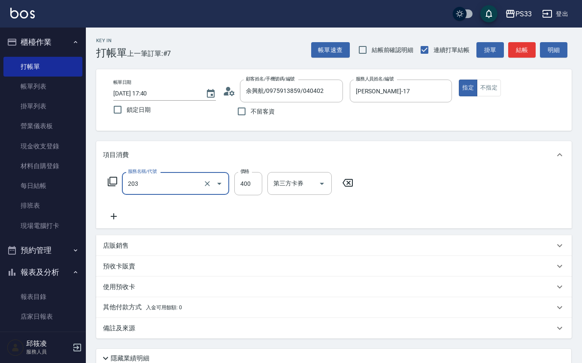
type input "指定單剪(203)"
type input "200"
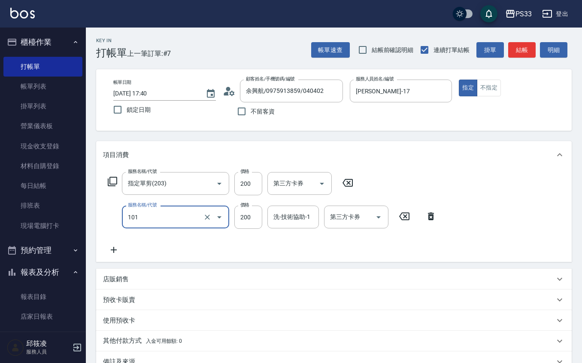
type input "洗髮(101)"
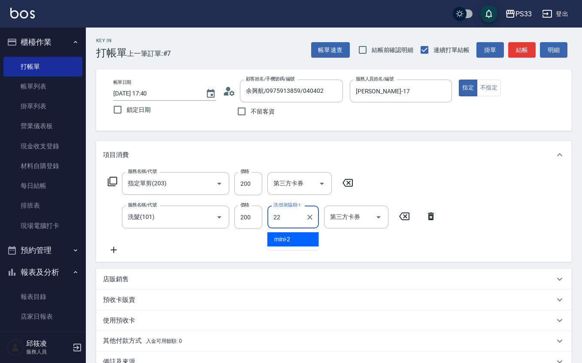
type input "[PERSON_NAME]-22"
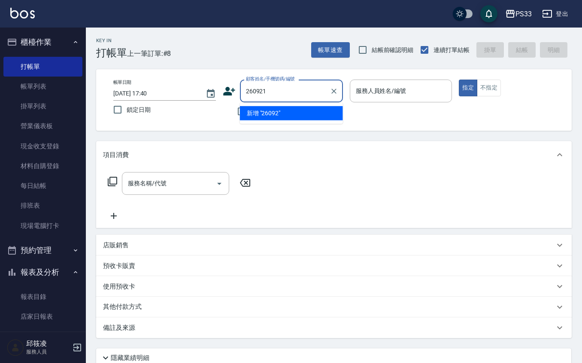
type input "260921"
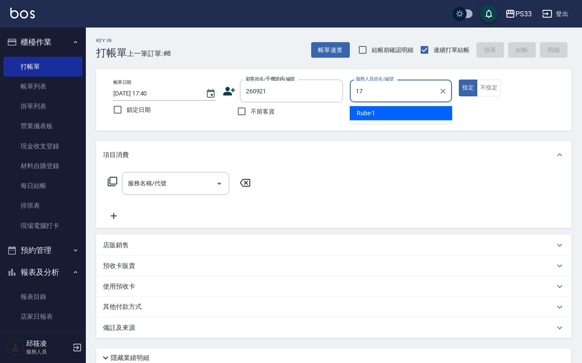
type input "178"
type input "[PERSON_NAME]/0983668055/260921"
type input "[PERSON_NAME]-17"
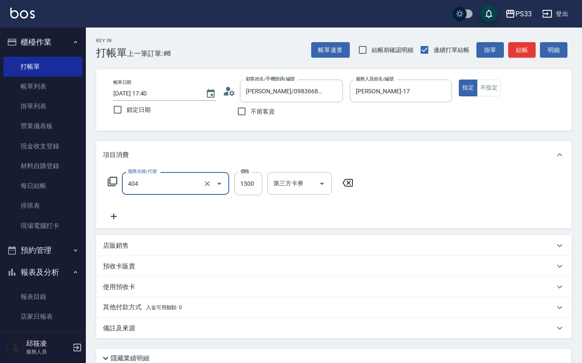
type input "設計染髮(404)"
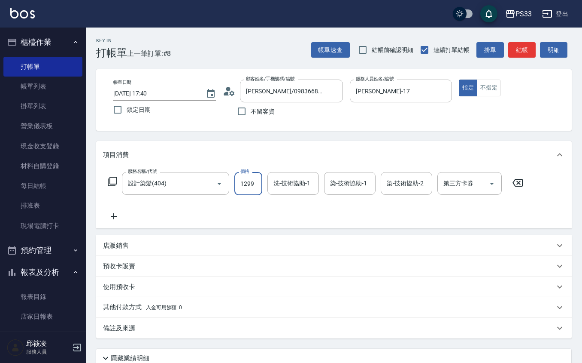
type input "1299"
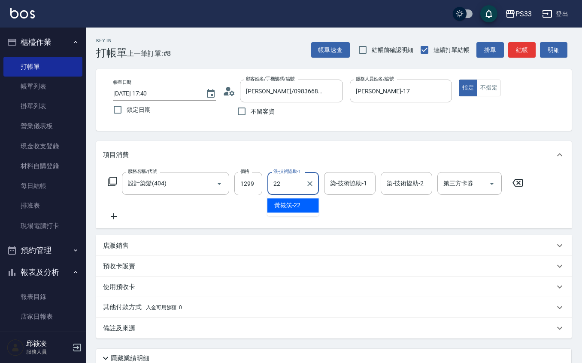
type input "[PERSON_NAME]-22"
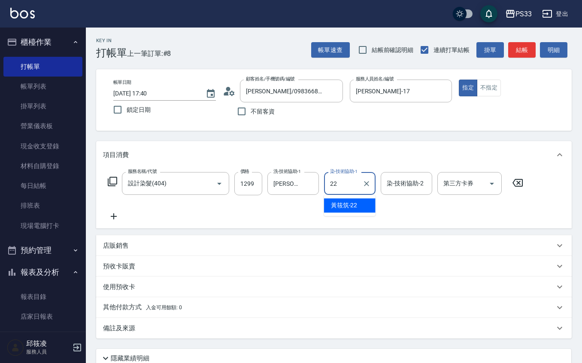
type input "[PERSON_NAME]-22"
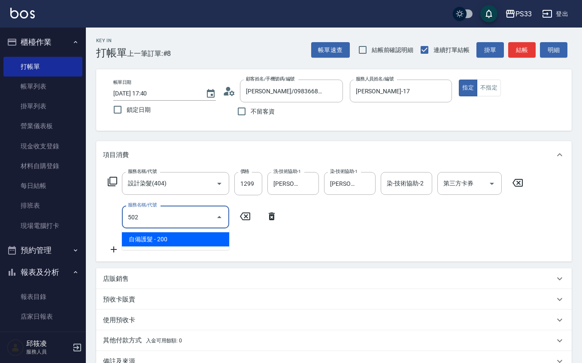
type input "自備護髮(502)"
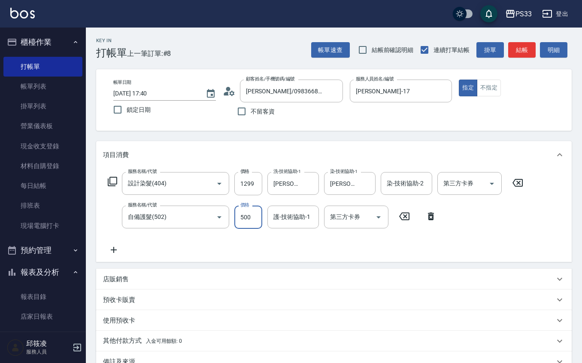
type input "500"
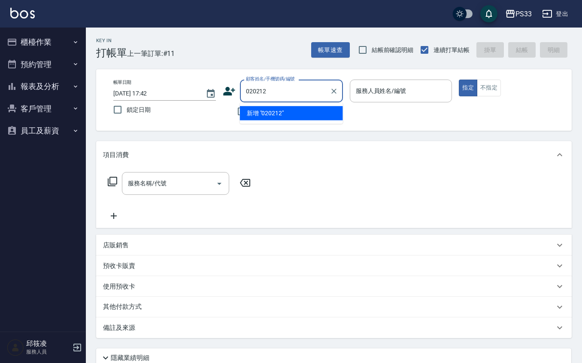
type input "020212"
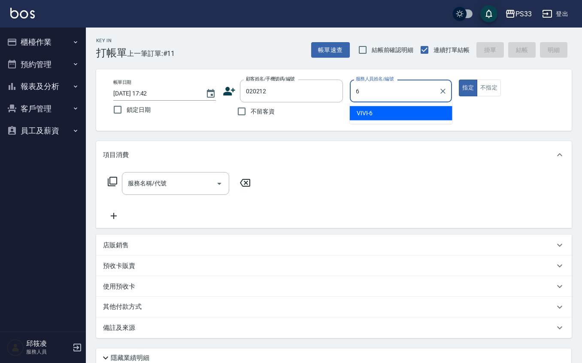
type input "VIVI-6"
type button "true"
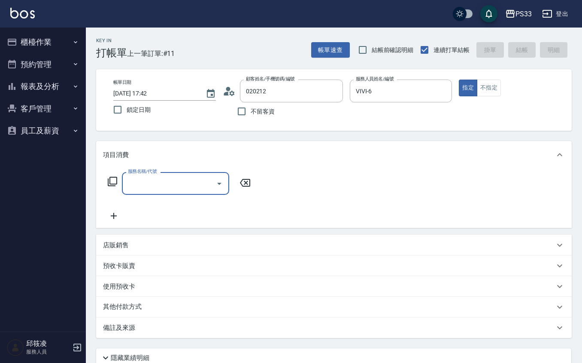
type input "李淳琪/0912388548/020212"
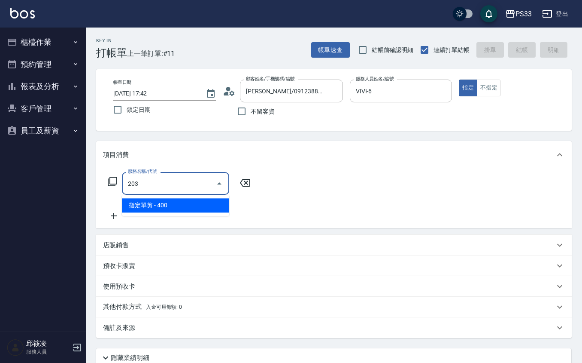
type input "指定單剪(203)"
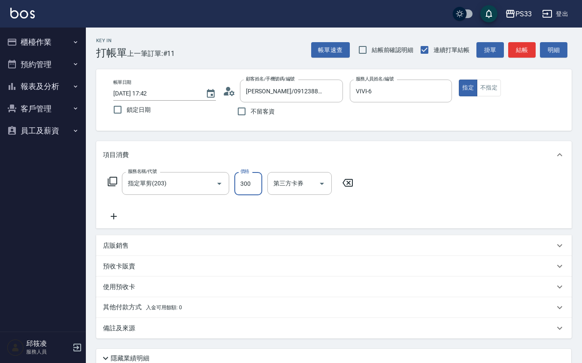
type input "300"
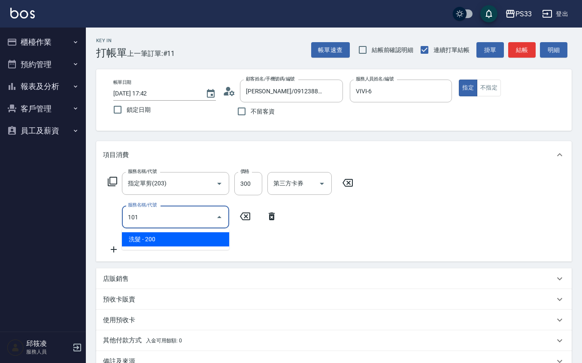
type input "洗髮(101)"
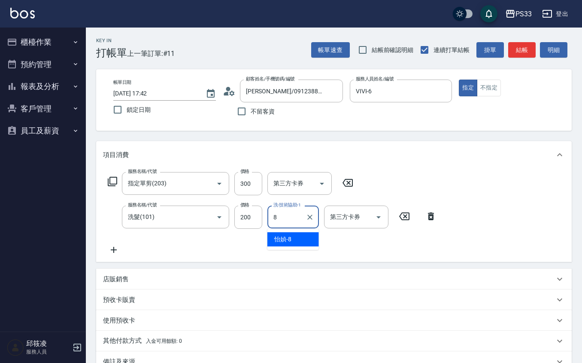
type input "怡媜-8"
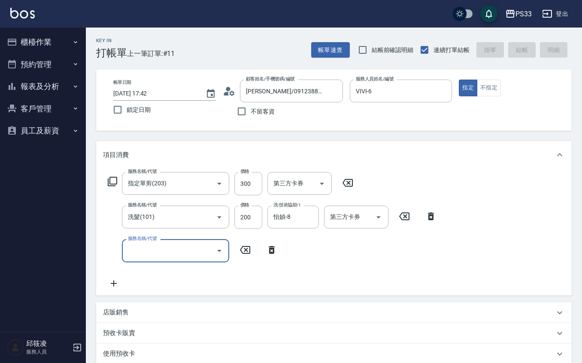
type input "2025/09/12 17:43"
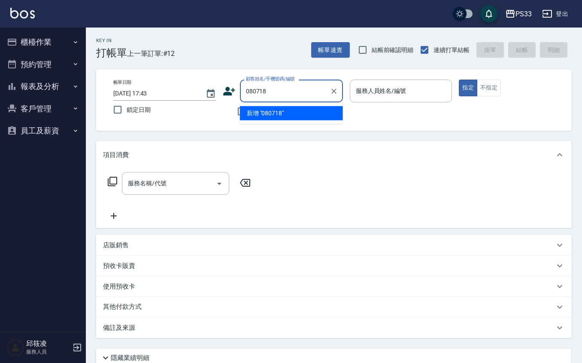
type input "080718"
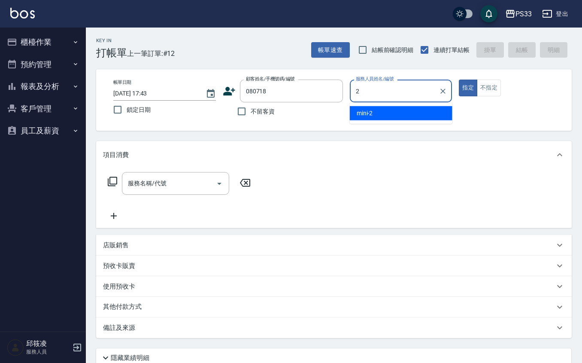
type input "mini-2"
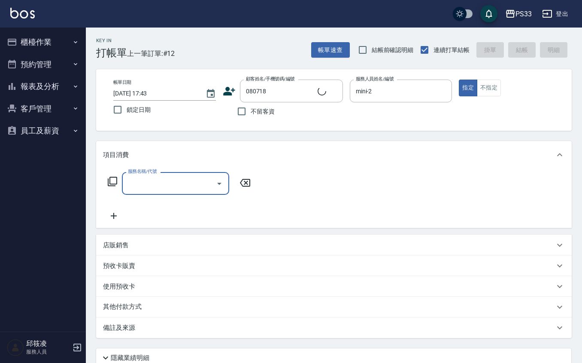
type input "羅書育/0920238822/080718"
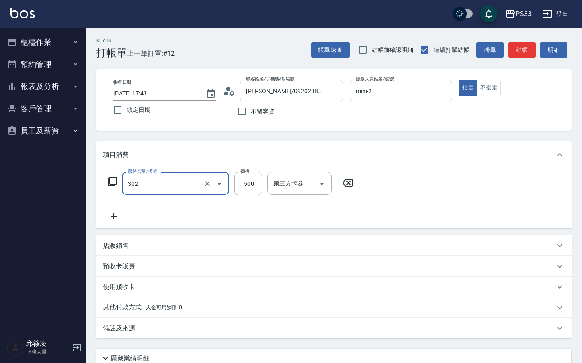
type input "設計燙髮(302)"
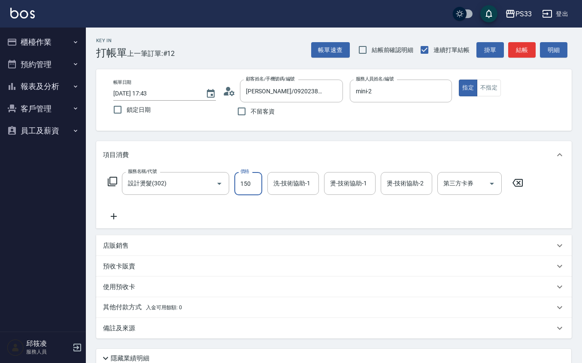
type input "1500"
type input "mini-2"
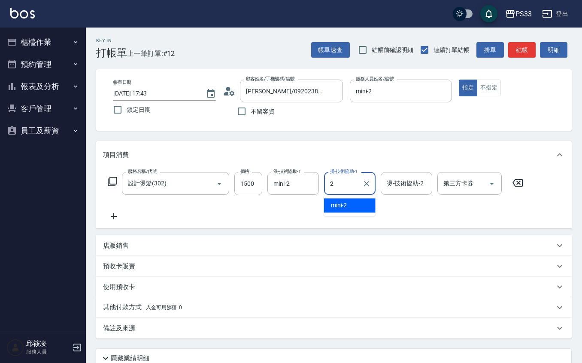
type input "mini-2"
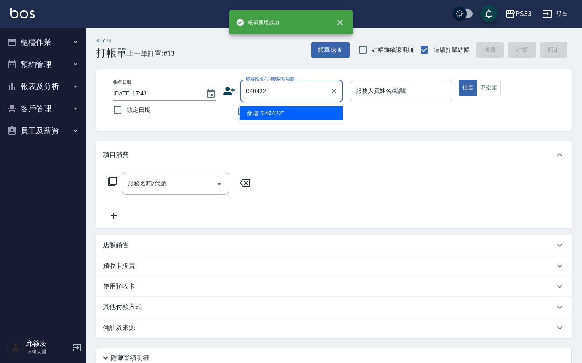
type input "040422"
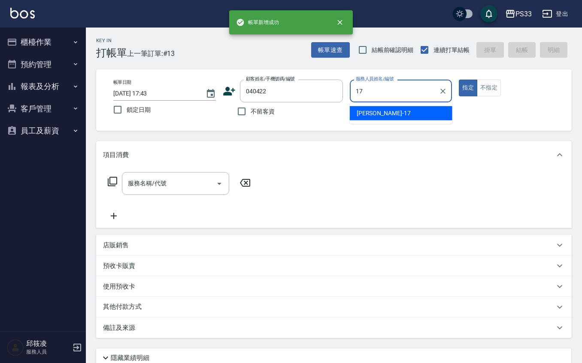
type input "[PERSON_NAME]-17"
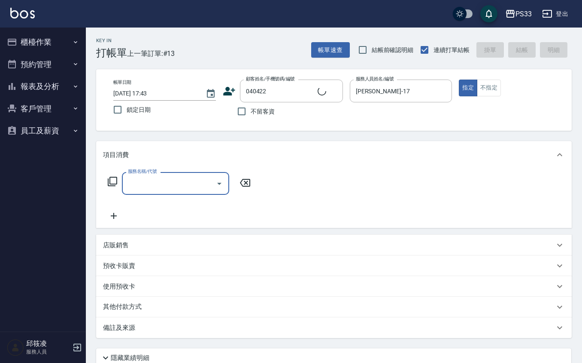
type input "陳怡均/09668510417/040422"
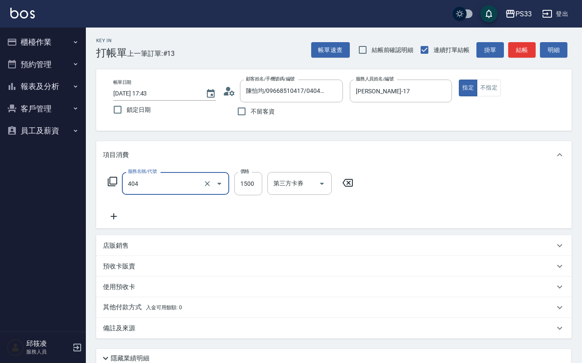
type input "設計染髮(404)"
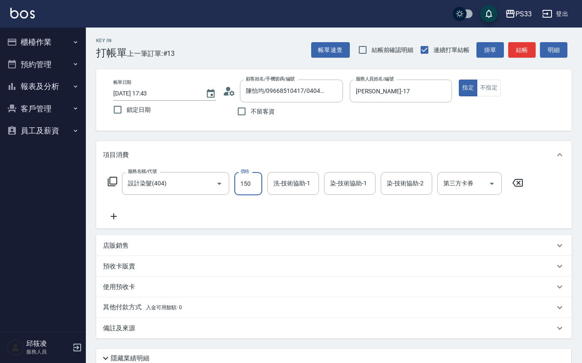
type input "1500"
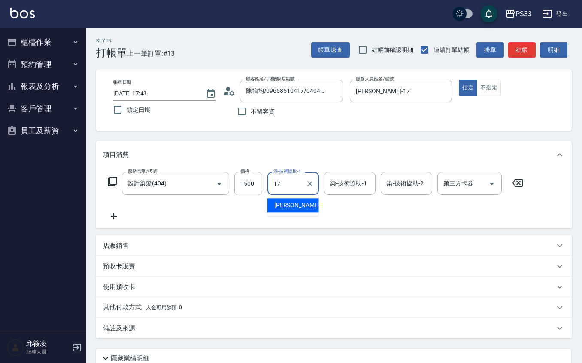
type input "[PERSON_NAME]-17"
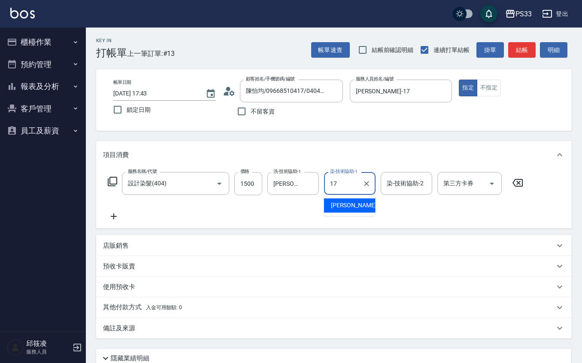
type input "[PERSON_NAME]-17"
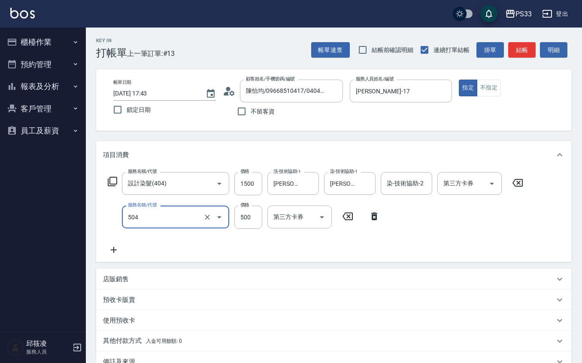
type input "順子護髮(504)"
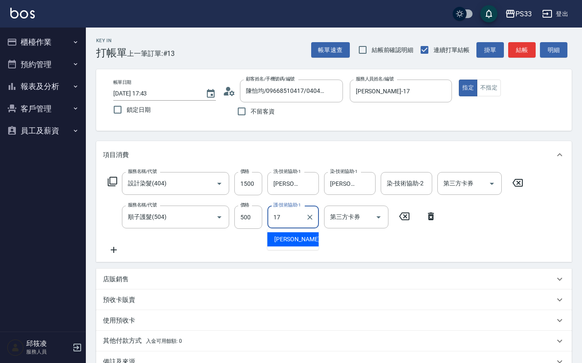
type input "[PERSON_NAME]-17"
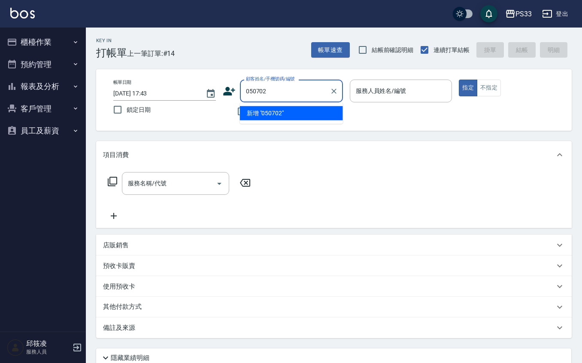
type input "050702"
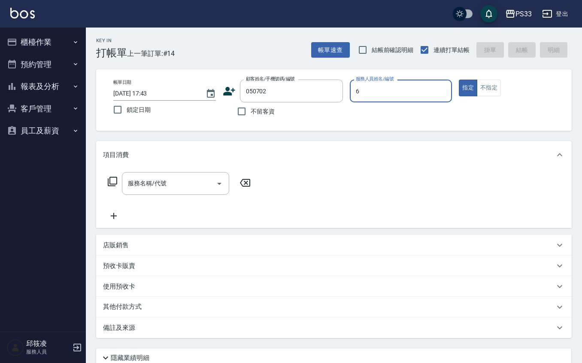
type input "VIVI-6"
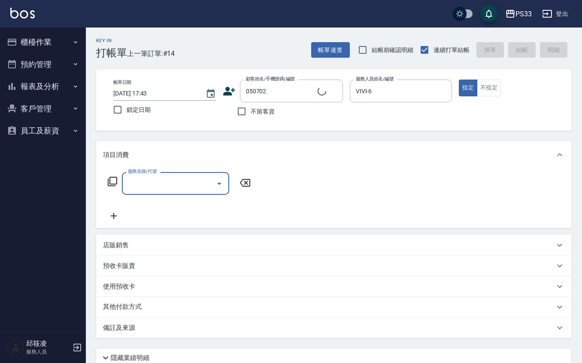
type input "鄭貴美/0989266737/050702"
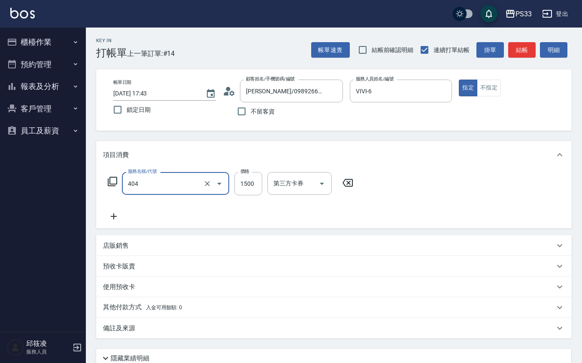
type input "設計染髮(404)"
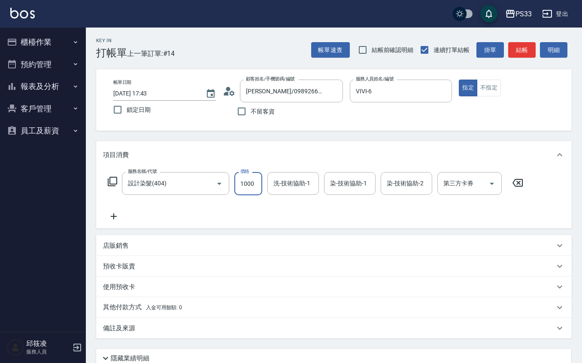
type input "1000"
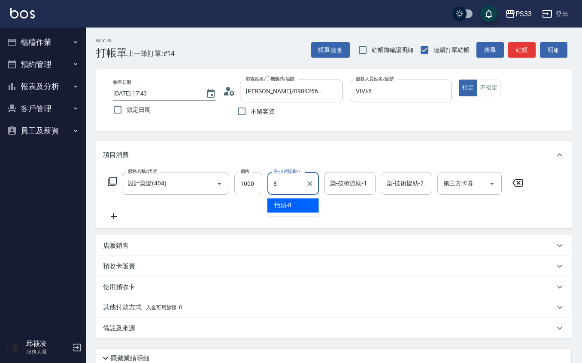
type input "怡媜-8"
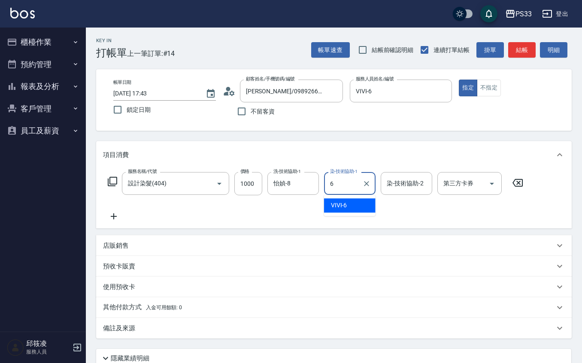
type input "VIVI-6"
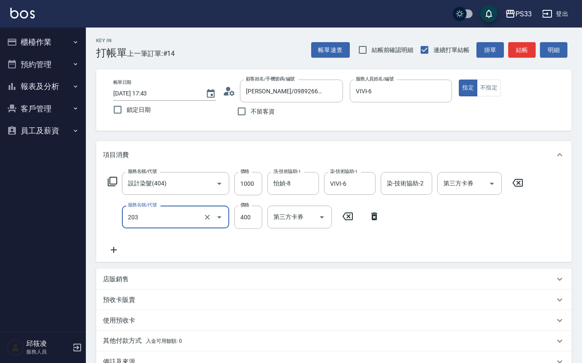
type input "指定單剪(203)"
type input "200"
